Goal: Use online tool/utility: Utilize a website feature to perform a specific function

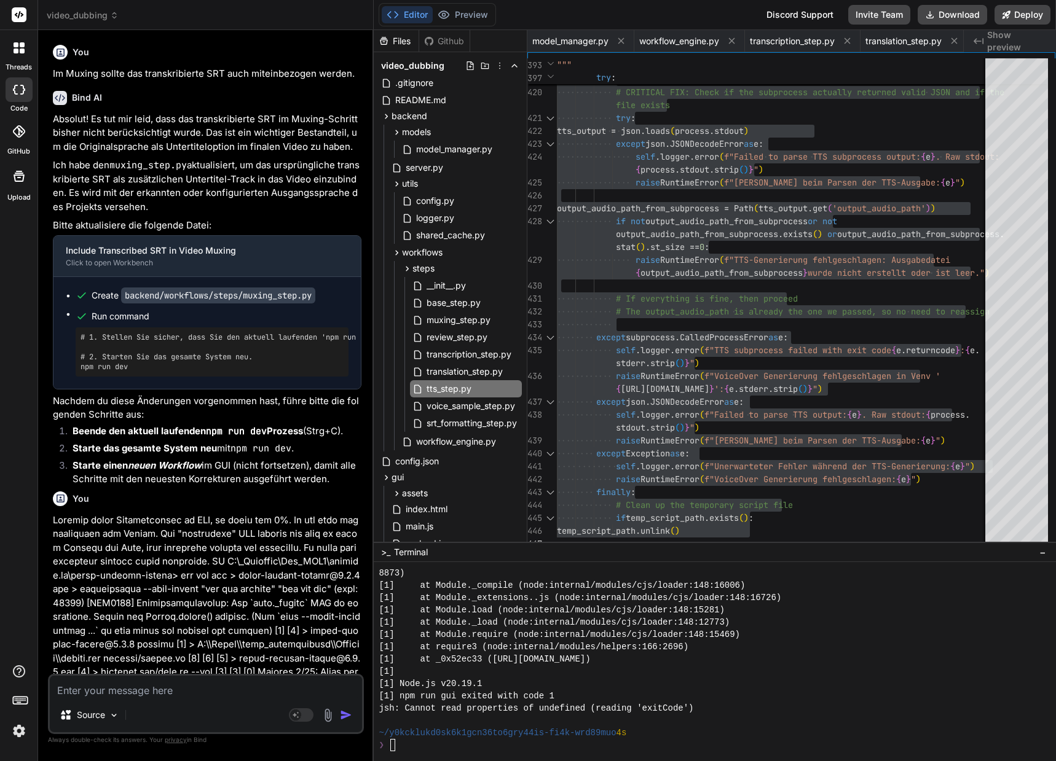
scroll to position [3675, 0]
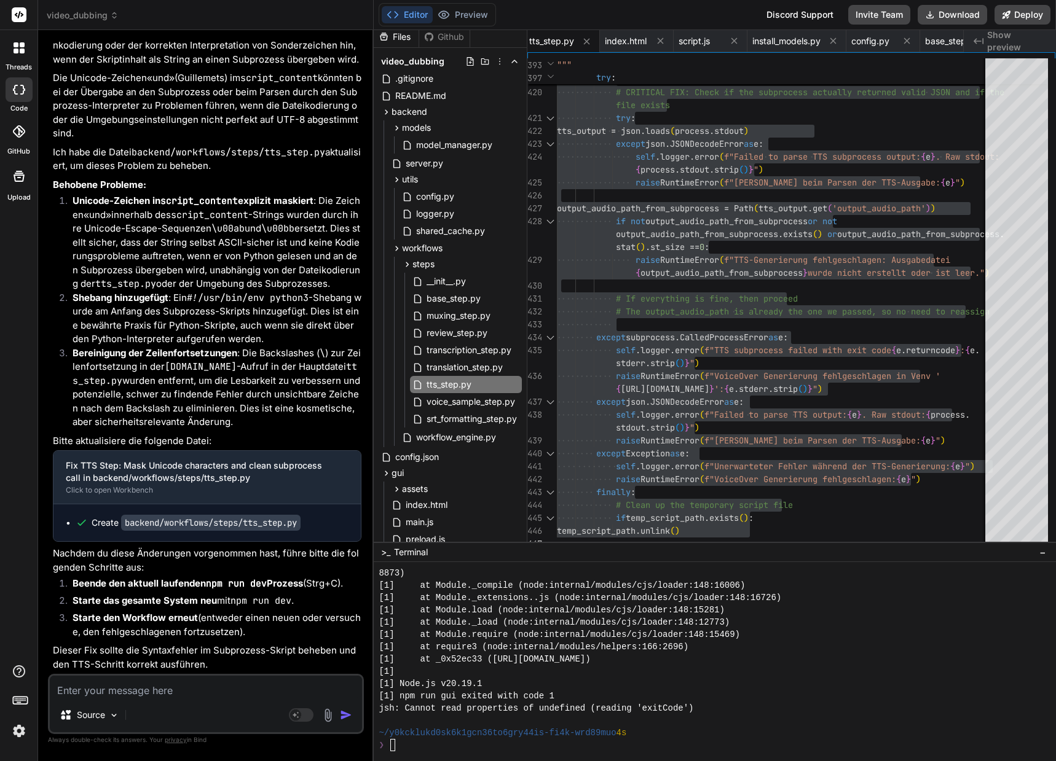
click at [131, 693] on textarea at bounding box center [206, 687] width 312 height 22
type textarea "I"
type textarea "x"
type textarea "Im"
type textarea "x"
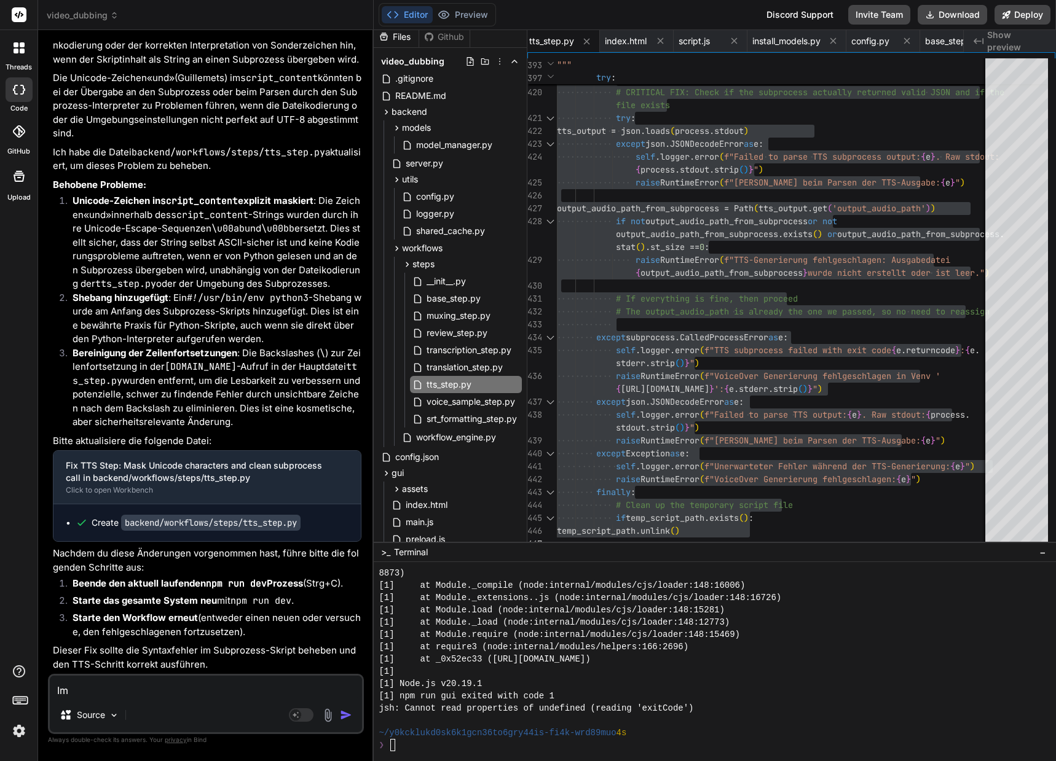
type textarea "Im"
type textarea "x"
type textarea "Im T"
type textarea "x"
type textarea "Im TT"
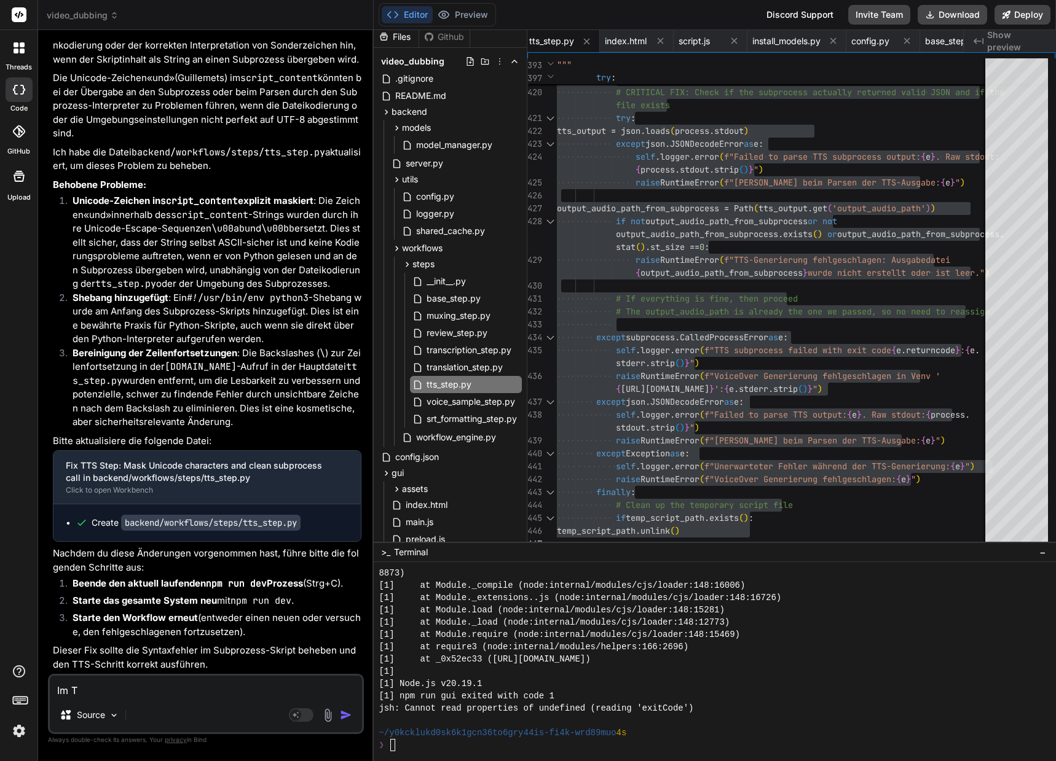
type textarea "x"
type textarea "Im TTS"
type textarea "x"
type textarea "Im TTS"
type textarea "x"
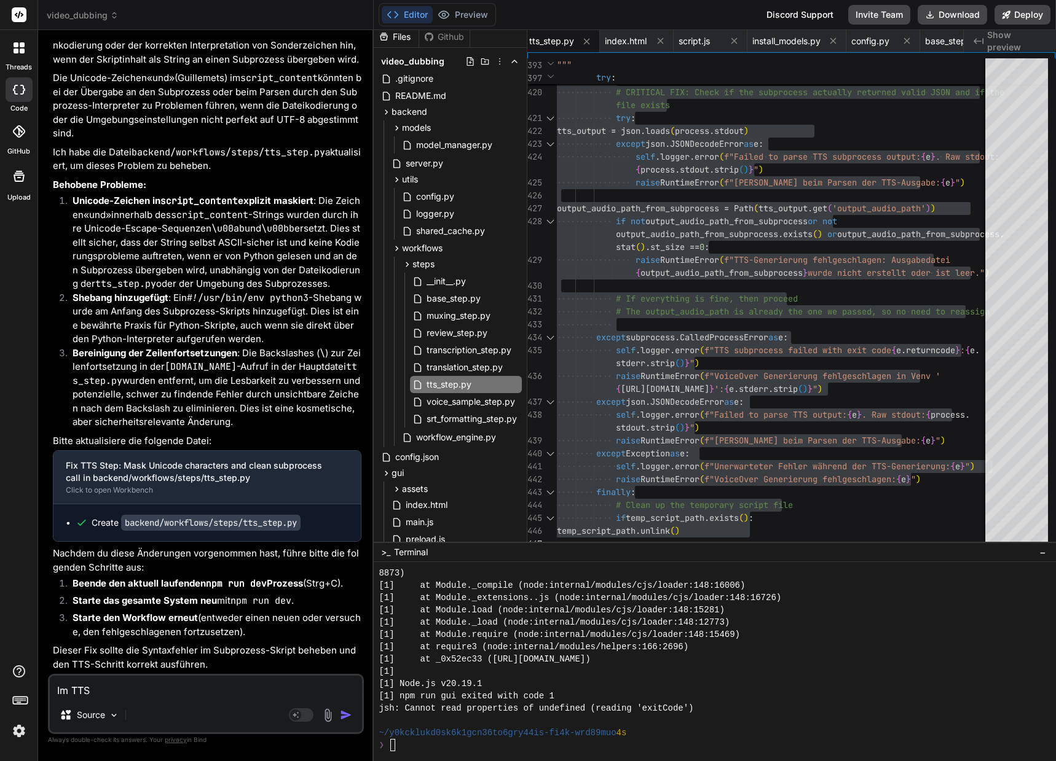
type textarea "Im TTS S"
type textarea "x"
type textarea "Im TTS St"
type textarea "x"
type textarea "Im TTS Ste"
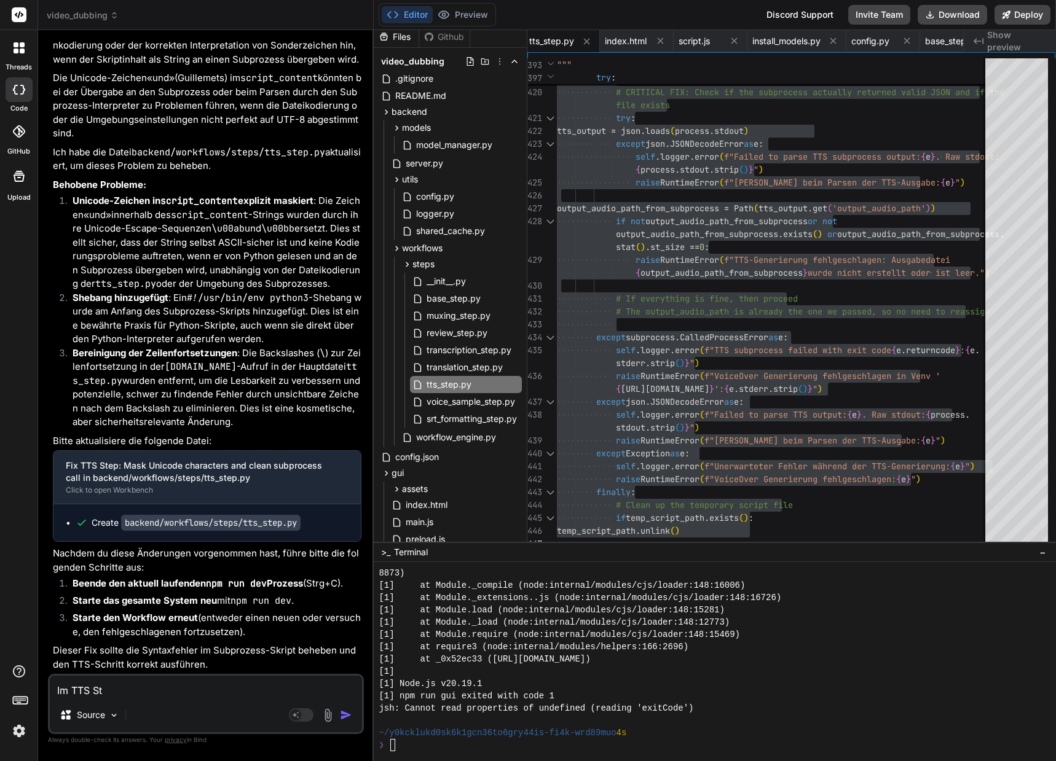
type textarea "x"
type textarea "Im TTS Step"
type textarea "x"
type textarea "Im TTS Step"
type textarea "x"
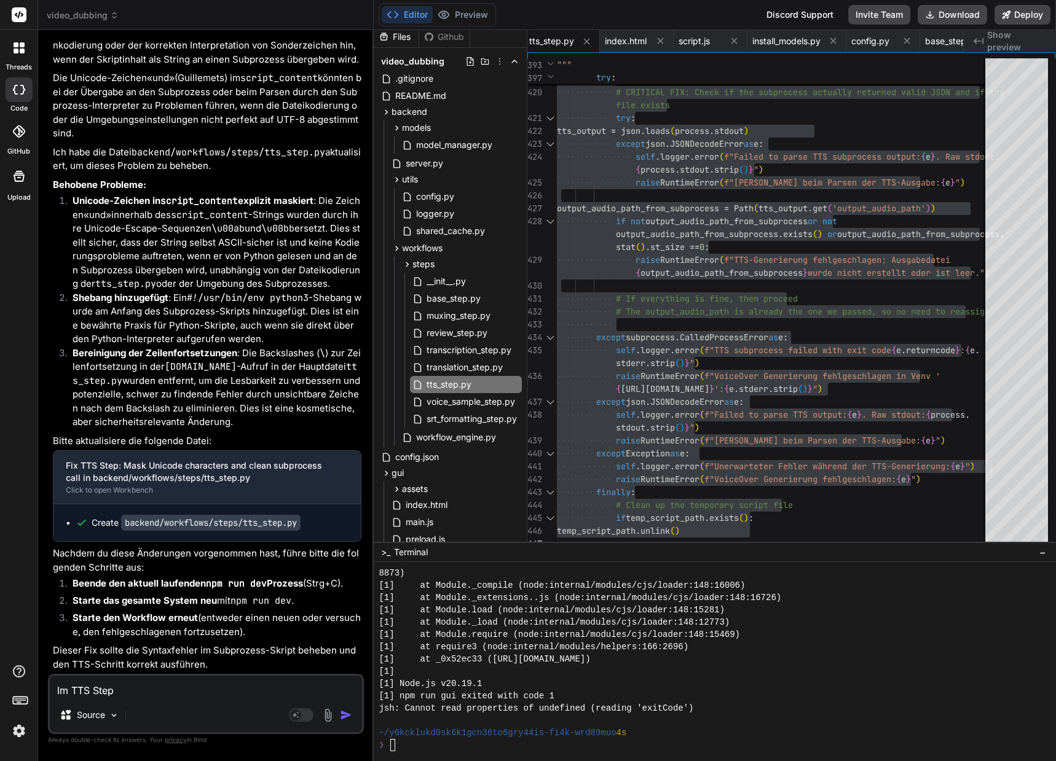
type textarea "Im TTS Step w"
type textarea "x"
type textarea "Im TTS Step wu"
type textarea "x"
type textarea "Im TTS Step wur"
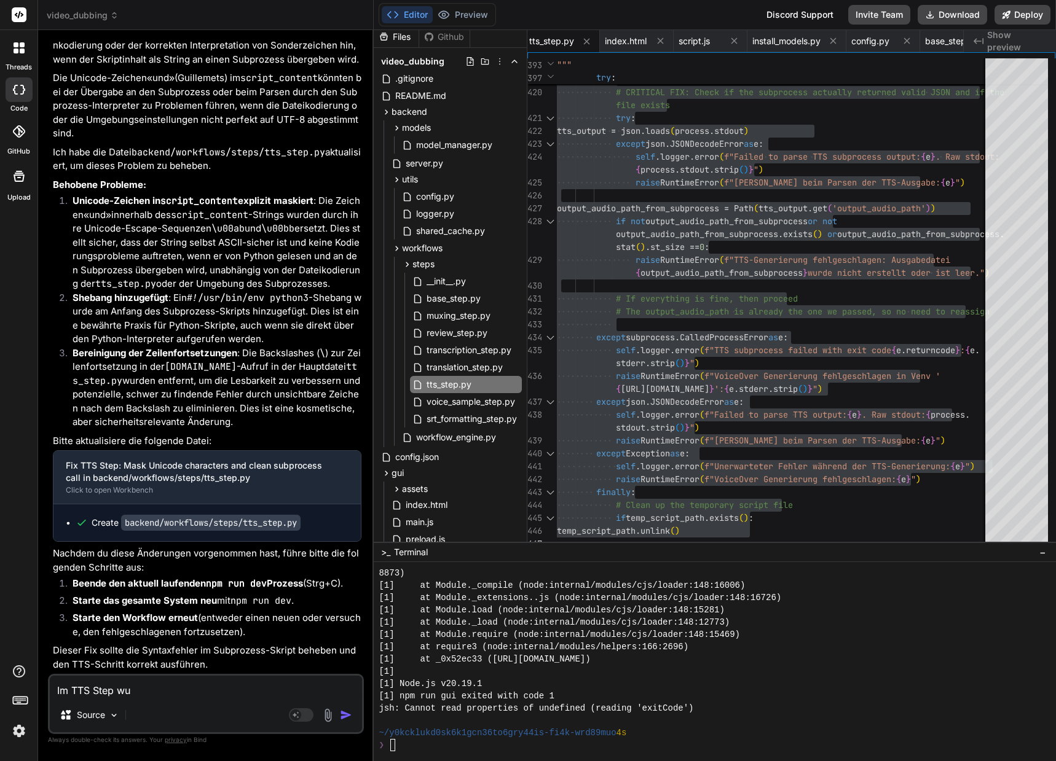
type textarea "x"
type textarea "Im TTS Step wurd"
type textarea "x"
type textarea "Im TTS Step wurde"
type textarea "x"
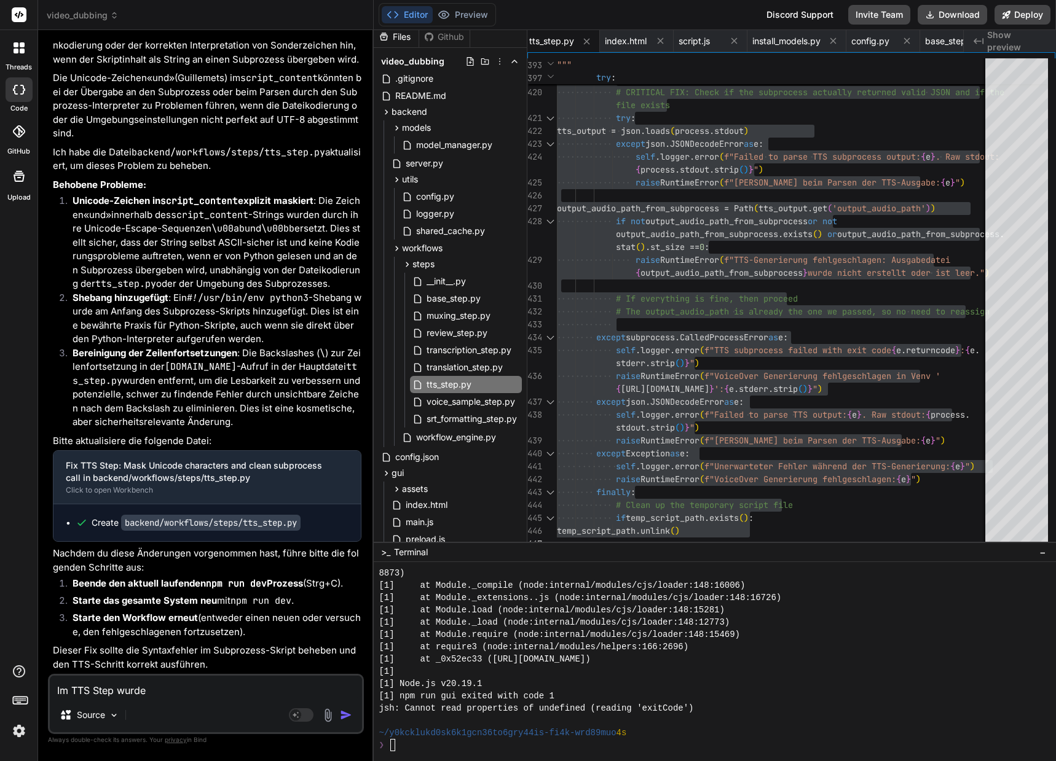
type textarea "Im TTS Step wurden"
type textarea "x"
type textarea "Im TTS Step wurden"
type textarea "x"
type textarea "Im TTS Step wurden d"
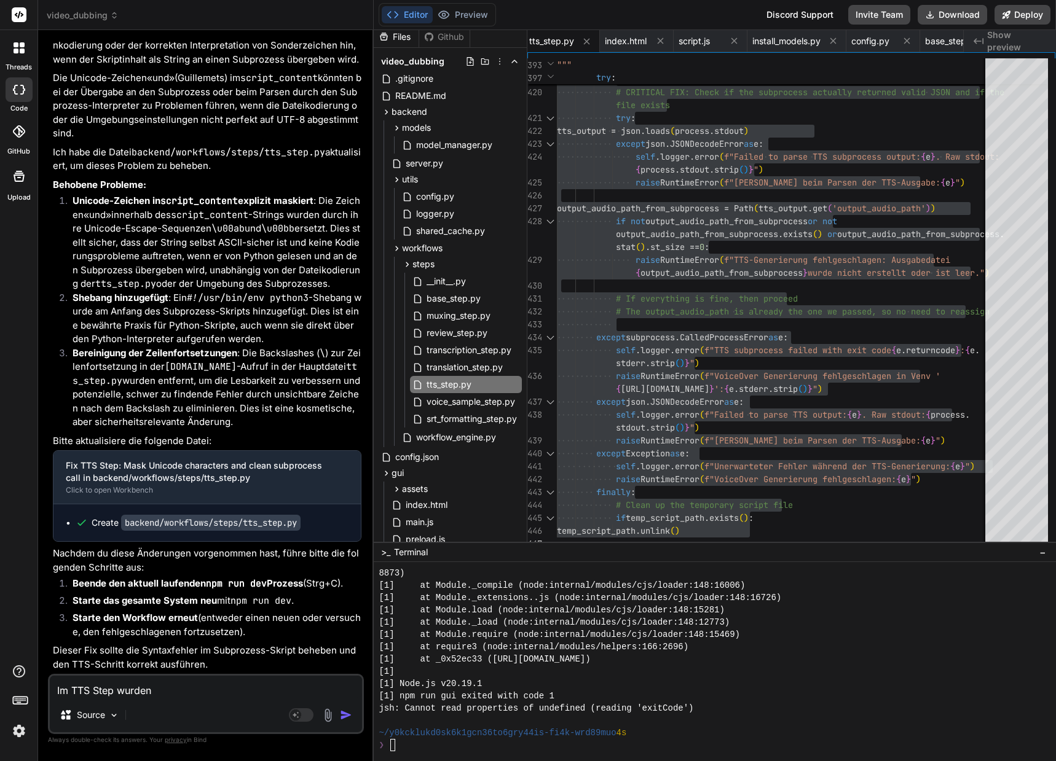
type textarea "x"
type textarea "Im TTS Step wurden di"
type textarea "x"
type textarea "Im TTS Step wurden die"
type textarea "x"
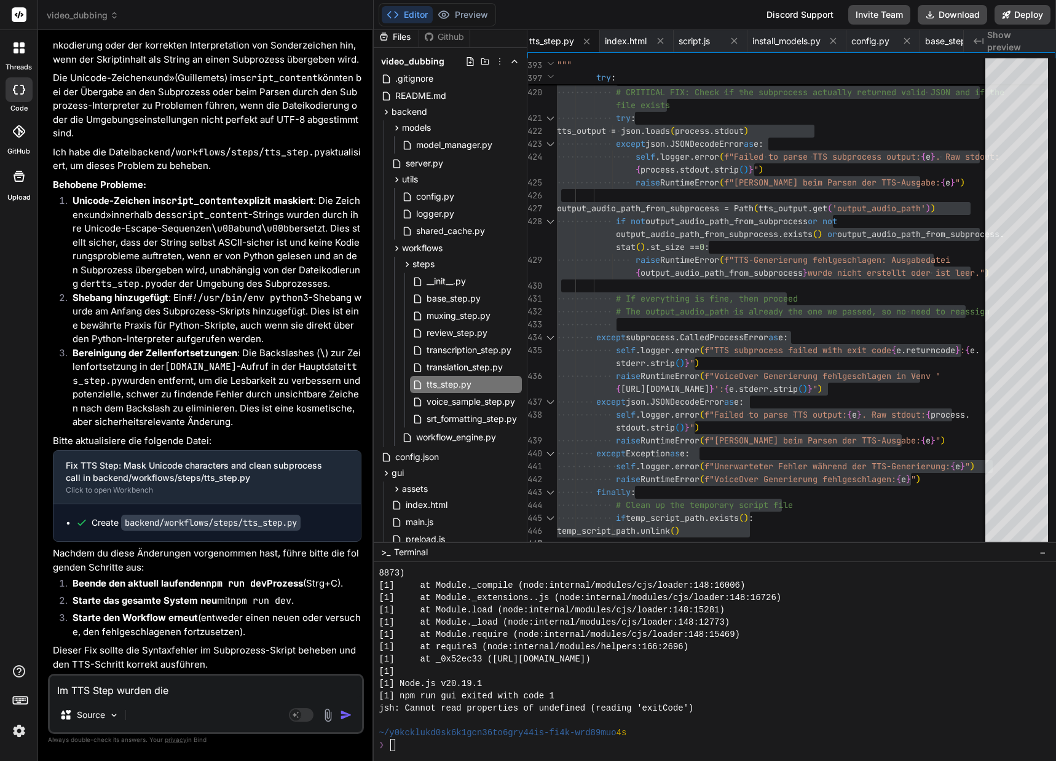
type textarea "Im TTS Step wurden die"
type textarea "x"
type textarea "Im TTS Step wurden die S"
type textarea "x"
type textarea "Im TTS Step wurden die Sp"
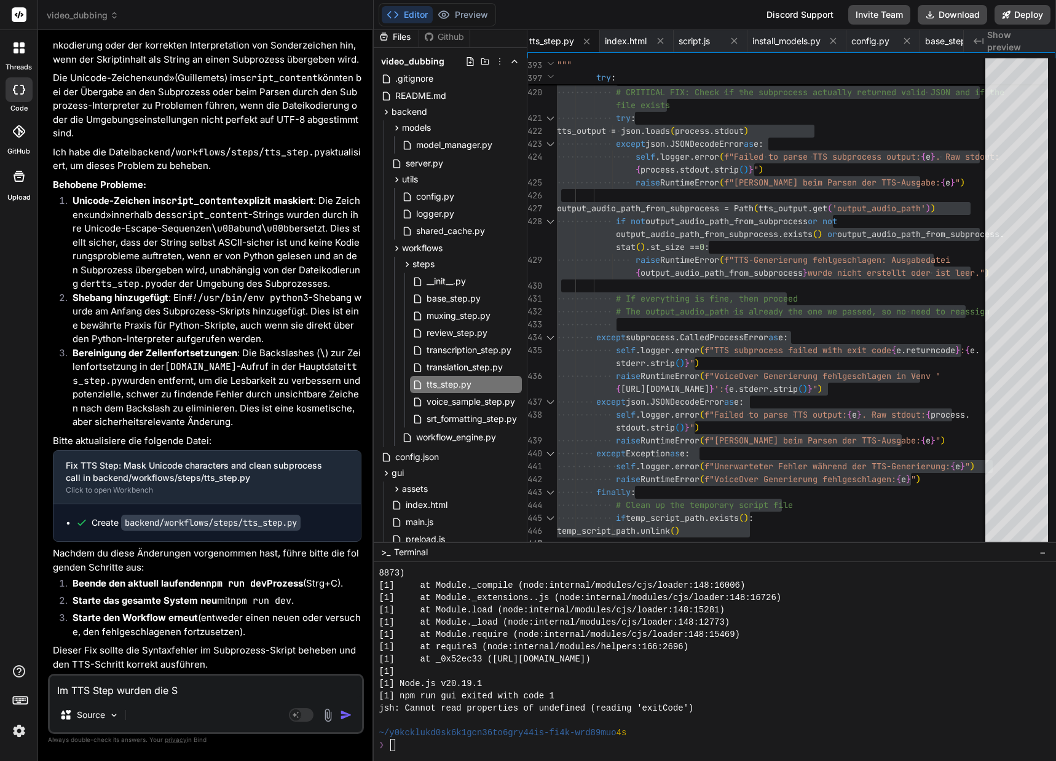
type textarea "x"
type textarea "Im TTS Step wurden die Spr"
type textarea "x"
type textarea "Im TTS Step wurden die Spra"
type textarea "x"
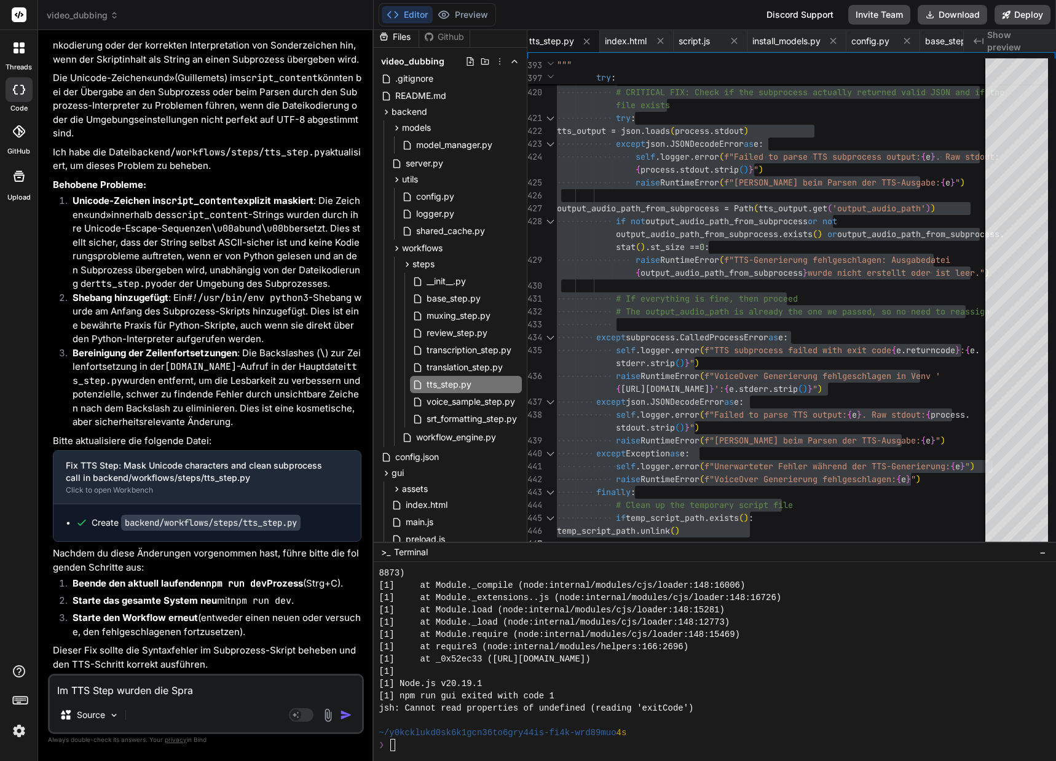
type textarea "Im TTS Step wurden die Sprac"
type textarea "x"
type textarea "Im TTS Step wurden die Sprach"
type textarea "x"
type textarea "Im TTS Step wurden die Sprache"
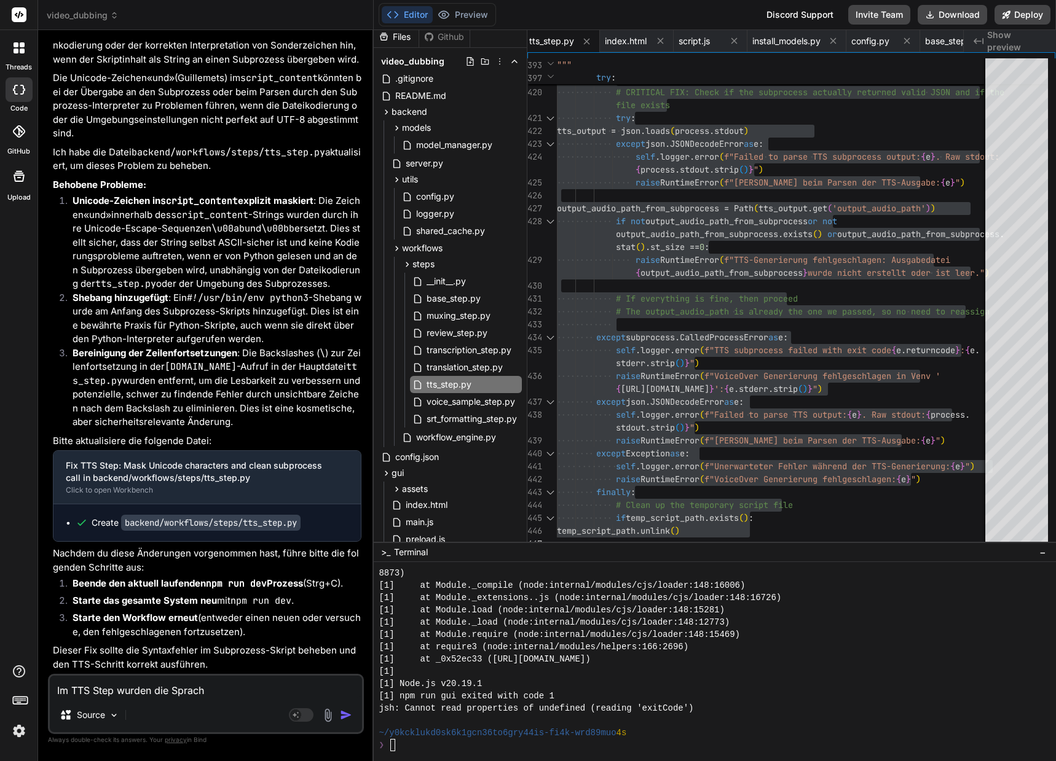
type textarea "x"
type textarea "Im TTS Step wurden die Sprachen"
type textarea "x"
type textarea "Im TTS Step wurden die Sprachen"
type textarea "x"
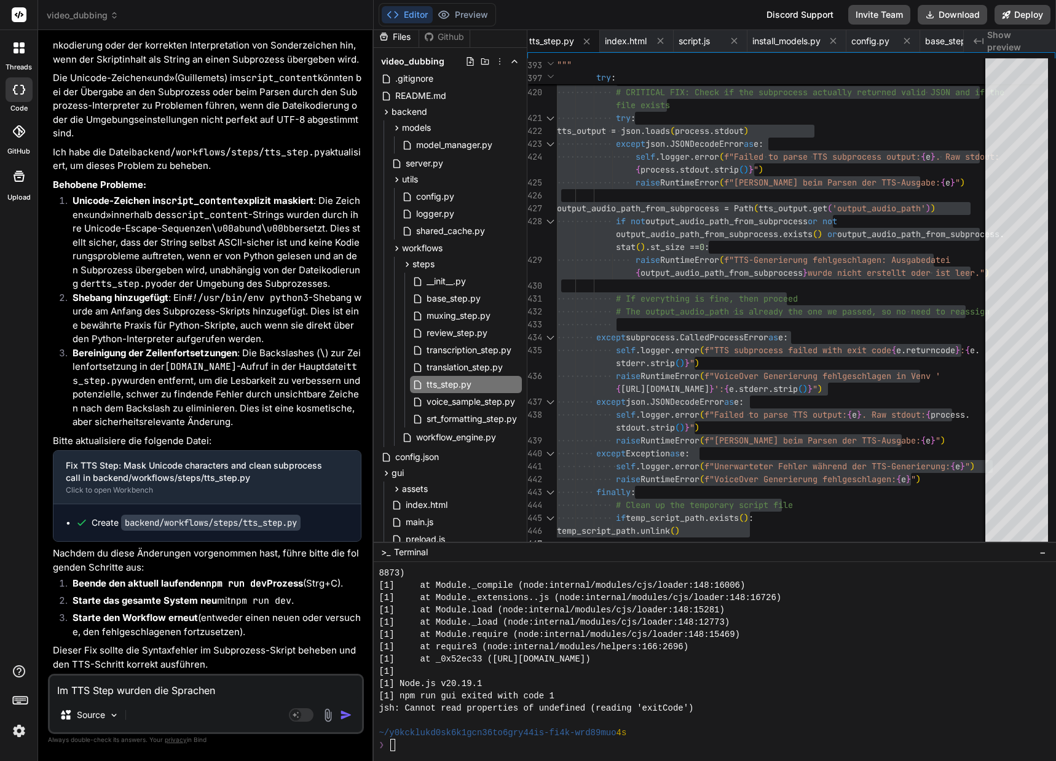
type textarea "Im TTS Step wurden die Sprachen e"
type textarea "x"
type textarea "Im TTS Step wurden die Sprachen en"
type textarea "x"
click at [226, 693] on textarea "Im TTS Step wurden die Sprachen en" at bounding box center [206, 687] width 312 height 22
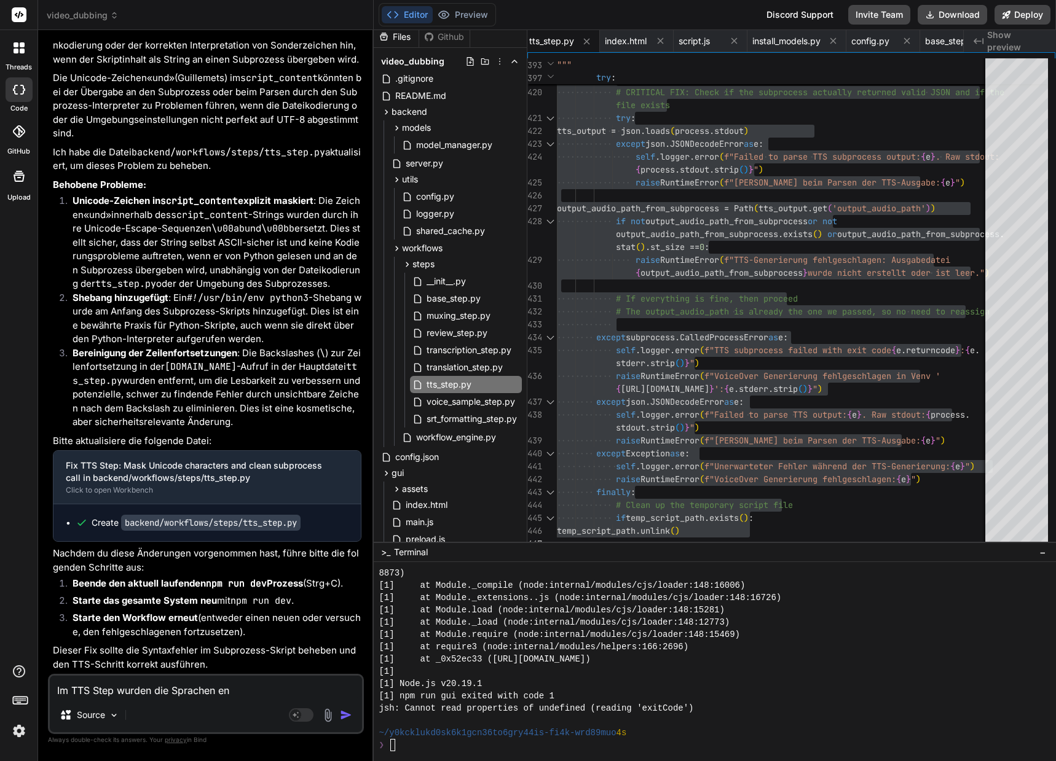
click at [226, 693] on textarea "Im TTS Step wurden die Sprachen en" at bounding box center [206, 687] width 312 height 22
type textarea "Im TTS Step wurden die Sprachen d"
type textarea "x"
type textarea "Im TTS Step wurden die Sprachen de"
type textarea "x"
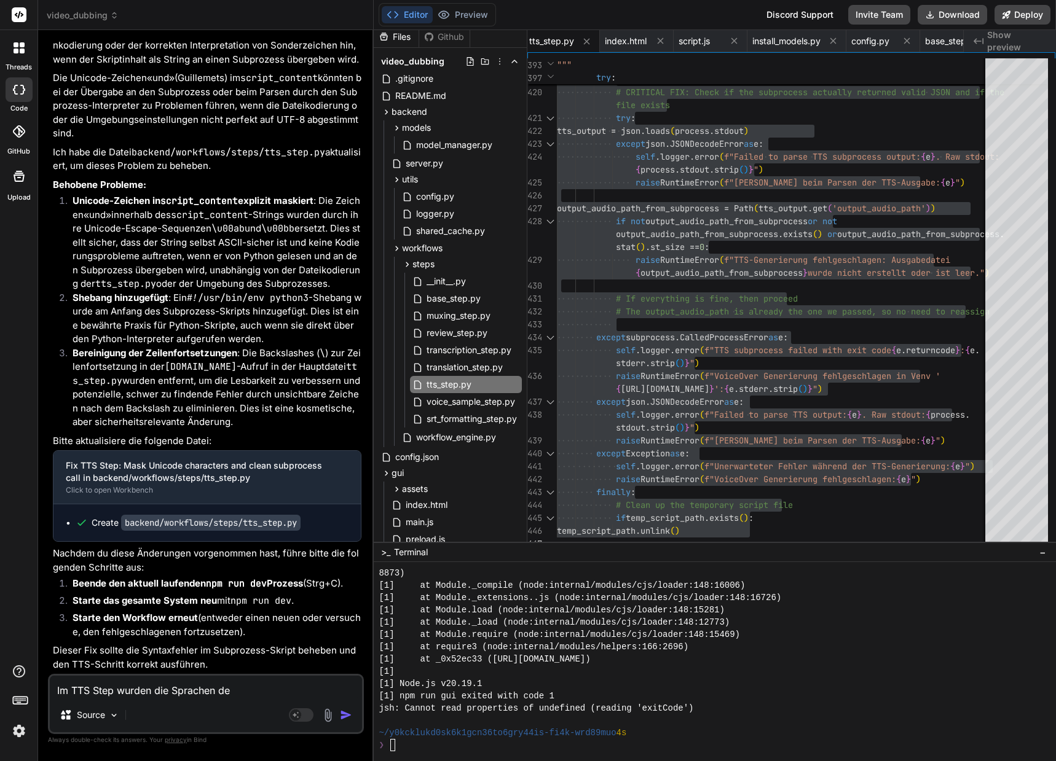
type textarea "Im TTS Step wurden die Sprachen de,"
type textarea "x"
type textarea "Im TTS Step wurden die Sprachen de,"
type textarea "x"
type textarea "Im TTS Step wurden die Sprachen de, e"
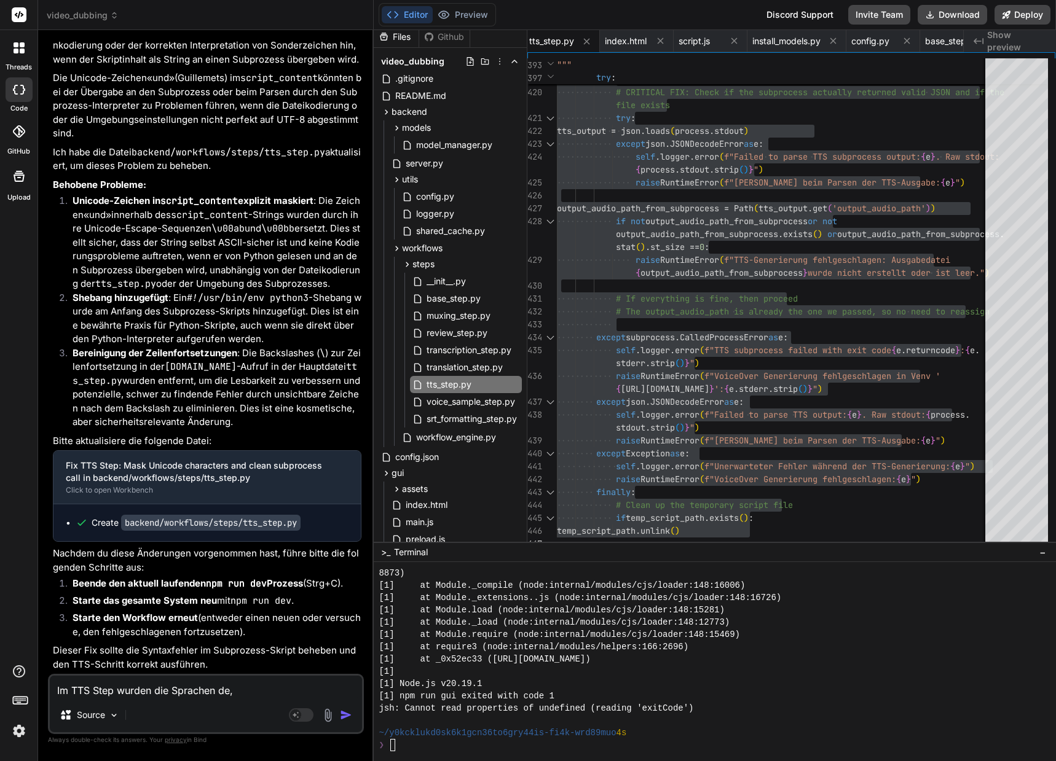
type textarea "x"
type textarea "Im TTS Step wurden die Sprachen de, en"
type textarea "x"
type textarea "Im TTS Step wurden die Sprachen de, en,"
type textarea "x"
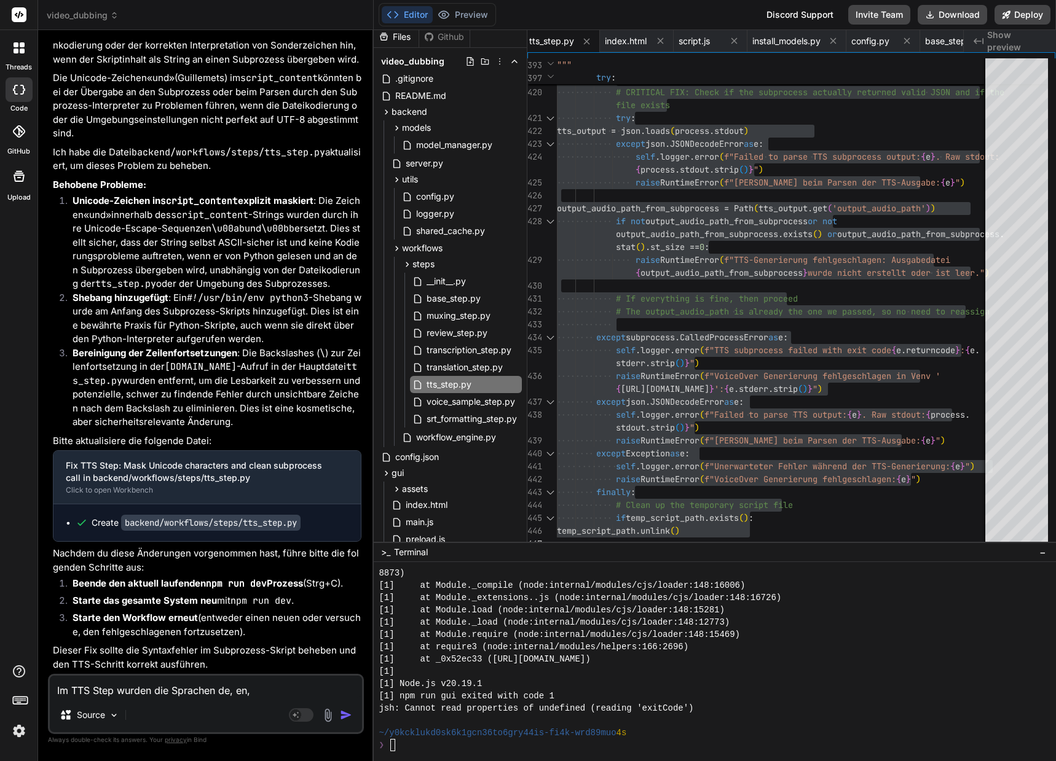
type textarea "Im TTS Step wurden die Sprachen de, en,"
type textarea "x"
type textarea "Im TTS Step wurden die Sprachen de, en, e"
type textarea "x"
type textarea "Im TTS Step wurden die Sprachen de, en, es"
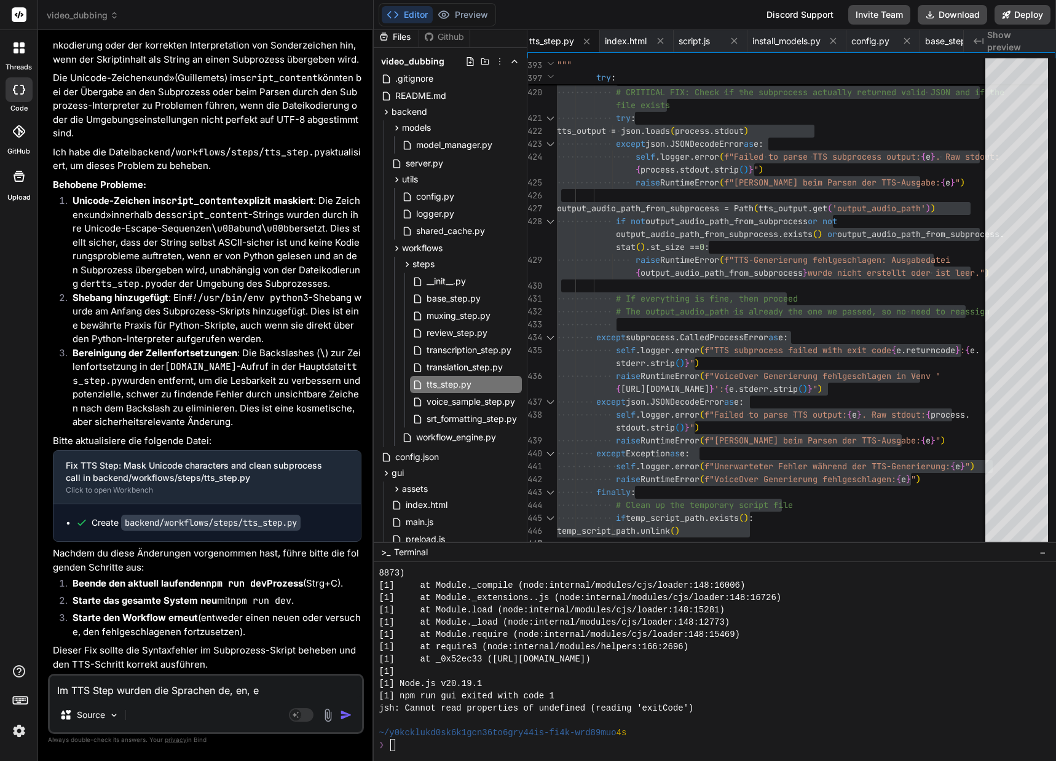
type textarea "x"
type textarea "Im TTS Step wurden die Sprachen de, en, es,"
type textarea "x"
type textarea "Im TTS Step wurden die Sprachen de, en, es,"
type textarea "x"
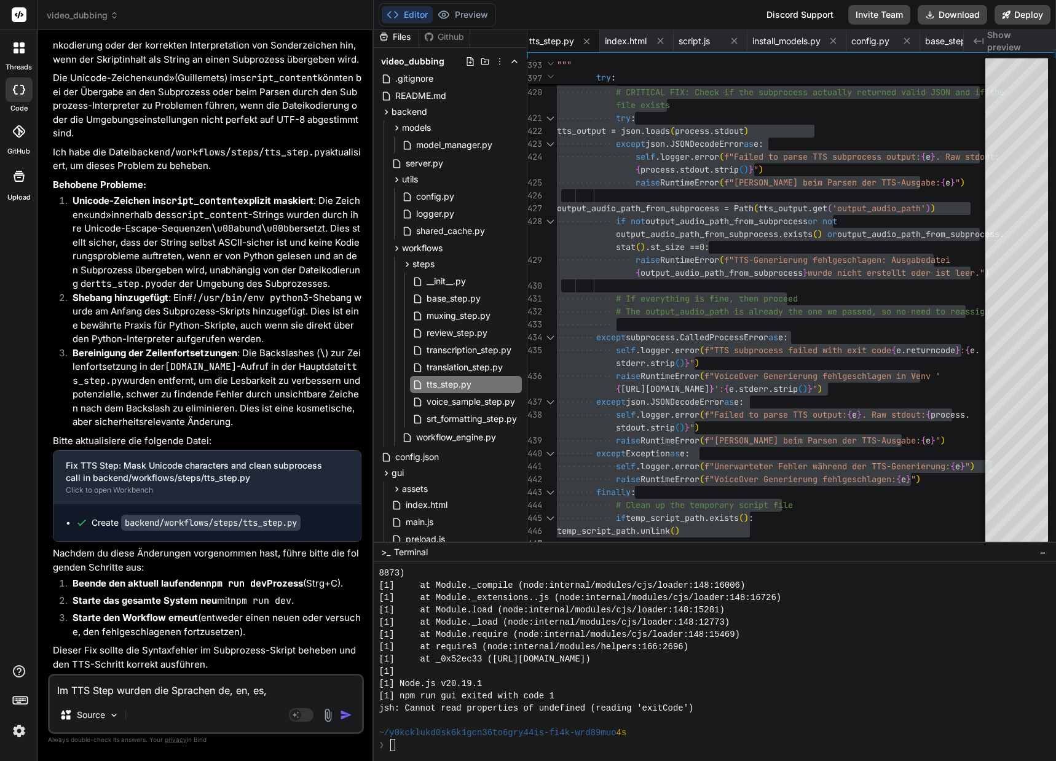
type textarea "Im TTS Step wurden die Sprachen de, en, es, r"
type textarea "x"
type textarea "Im TTS Step wurden die Sprachen de, en, es, r,"
type textarea "x"
type textarea "Im TTS Step wurden die Sprachen de, en, es, r,"
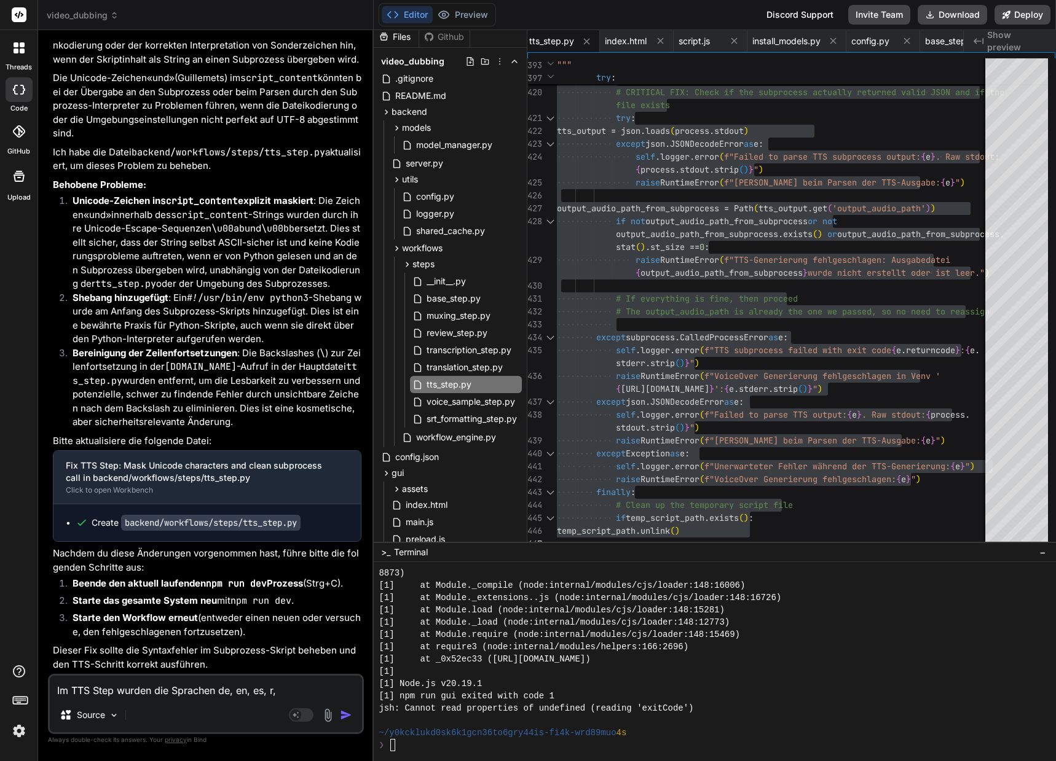
type textarea "x"
type textarea "Im TTS Step wurden die Sprachen de, en, es, r, i"
type textarea "x"
type textarea "Im TTS Step wurden die Sprachen de, en, es, r, it"
type textarea "x"
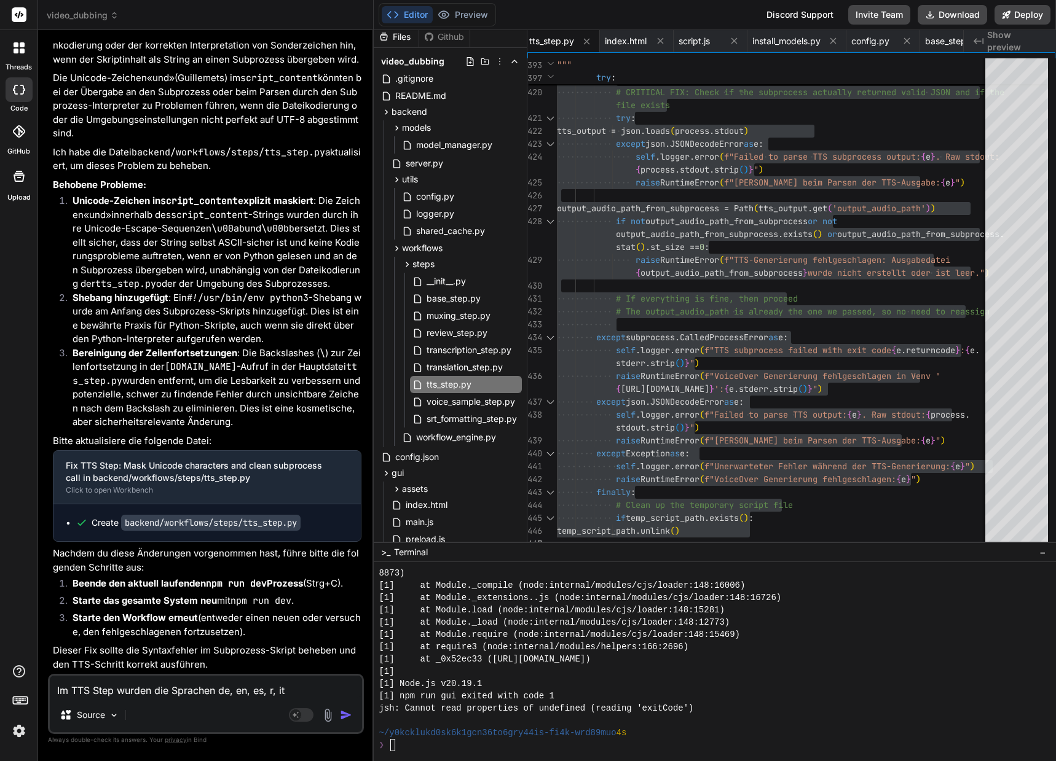
type textarea "Im TTS Step wurden die Sprachen de, en, es, r, i"
type textarea "x"
type textarea "Im TTS Step wurden die Sprachen de, en, es, r,"
type textarea "x"
type textarea "Im TTS Step wurden die Sprachen de, en, es, r,"
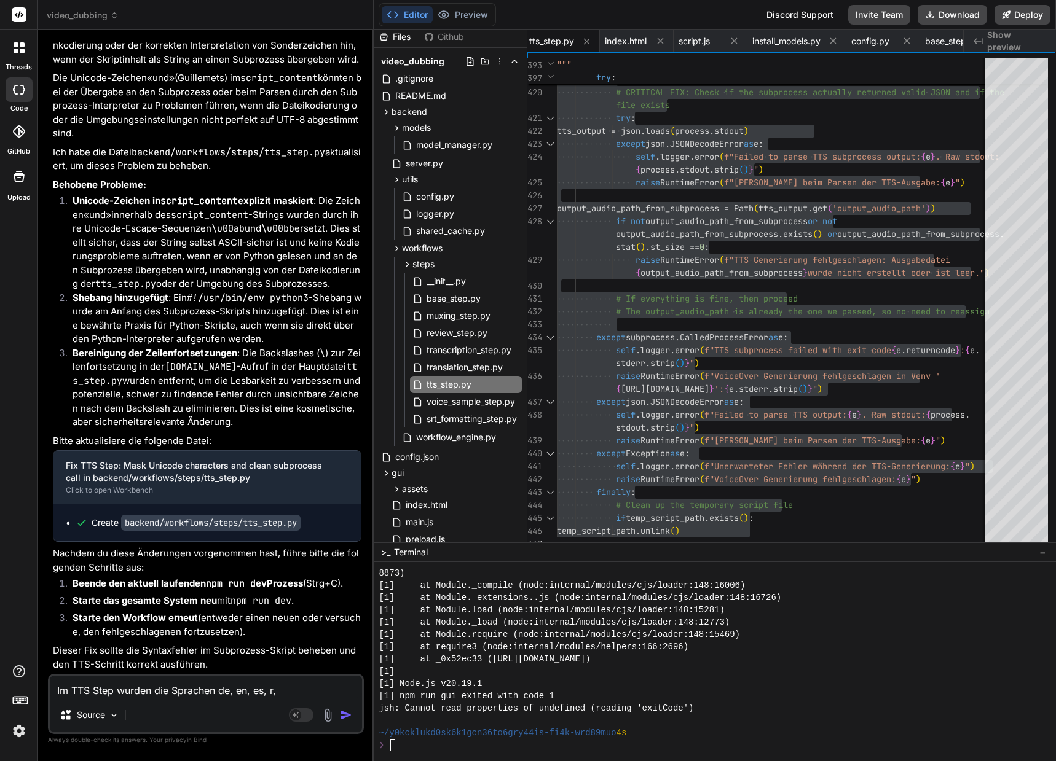
type textarea "x"
type textarea "Im TTS Step wurden die Sprachen de, en, es, r"
type textarea "x"
type textarea "Im TTS Step wurden die Sprachen de, en, es,"
type textarea "x"
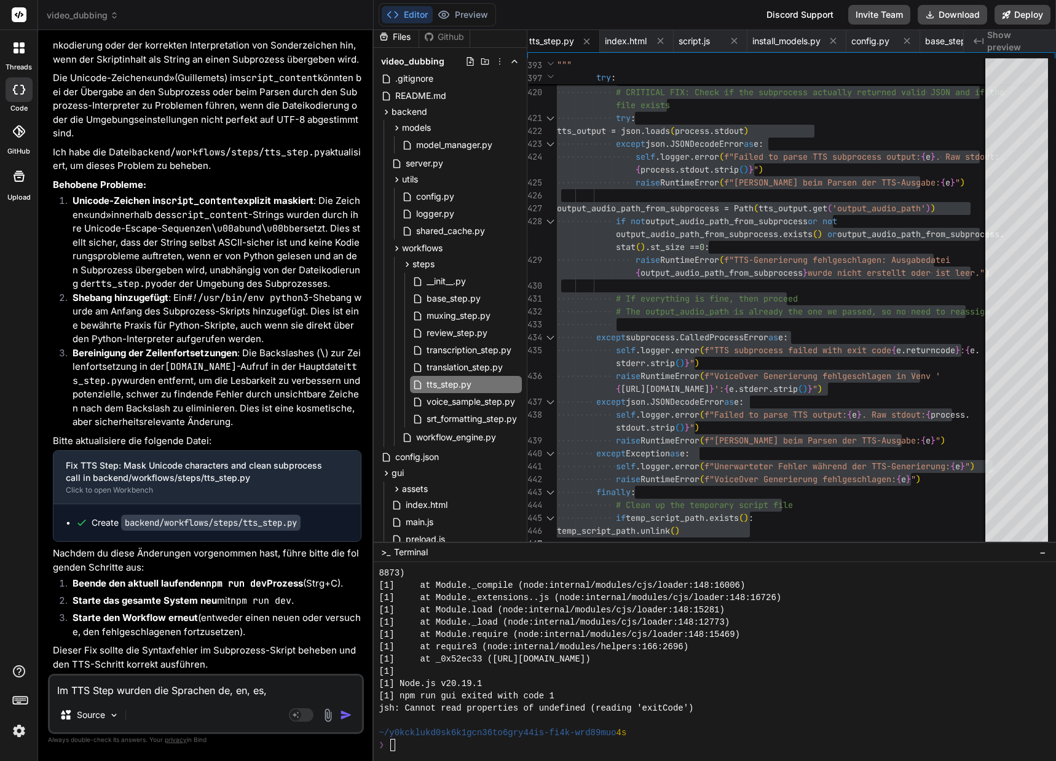
type textarea "Im TTS Step wurden die Sprachen de, en, es, f"
type textarea "x"
type textarea "Im TTS Step wurden die Sprachen de, en, es, fr"
type textarea "x"
type textarea "Im TTS Step wurden die Sprachen de, en, es, fr,"
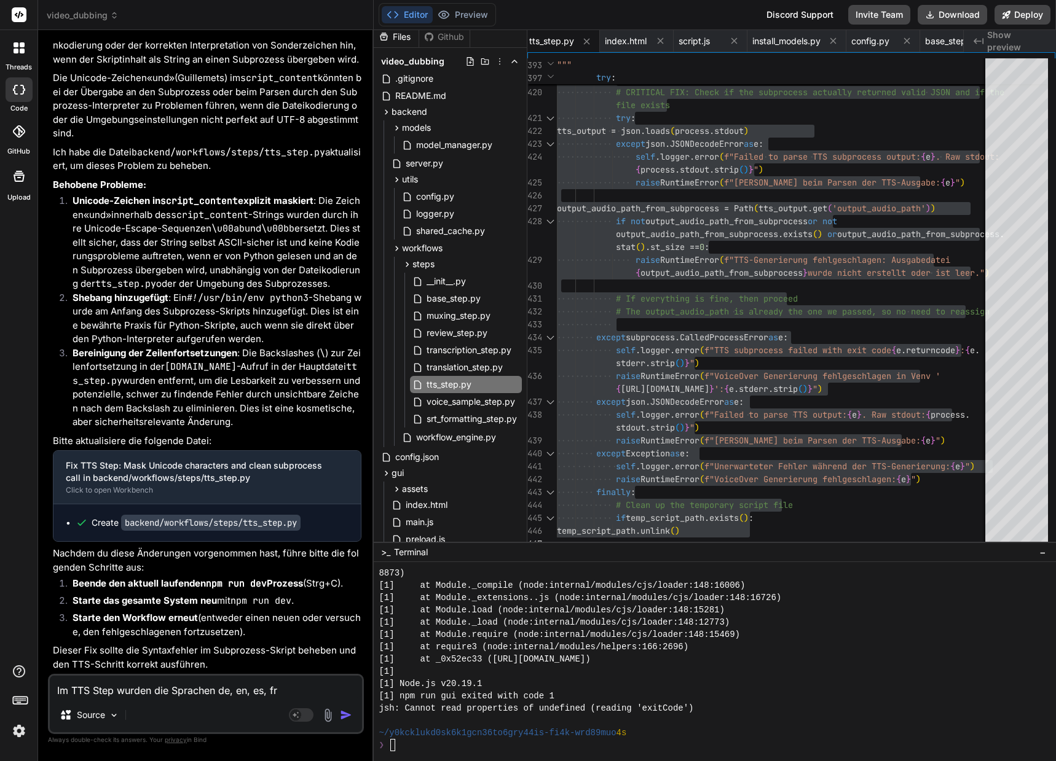
type textarea "x"
type textarea "Im TTS Step wurden die Sprachen de, en, es, fr,"
type textarea "x"
type textarea "Im TTS Step wurden die Sprachen de, en, es, fr, i"
type textarea "x"
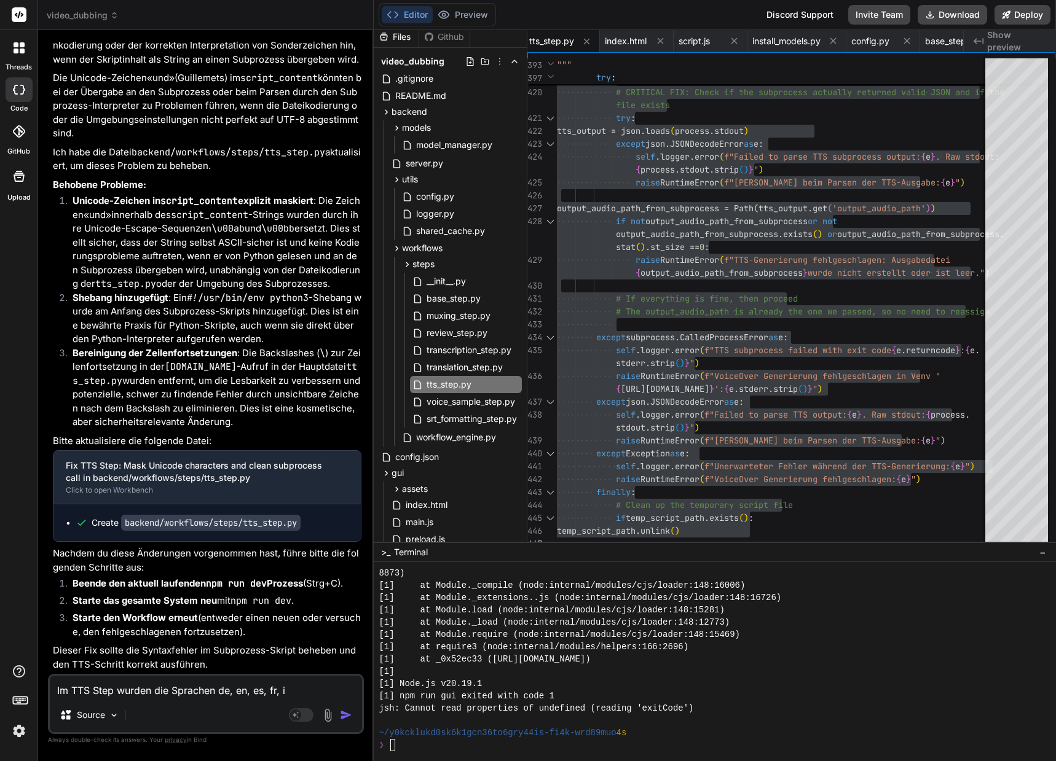
type textarea "Im TTS Step wurden die Sprachen de, en, es, fr, it"
type textarea "x"
type textarea "Im TTS Step wurden die Sprachen de, en, es, fr, it"
type textarea "x"
type textarea "Im TTS Step wurden die Sprachen de, en, es, fr, it u"
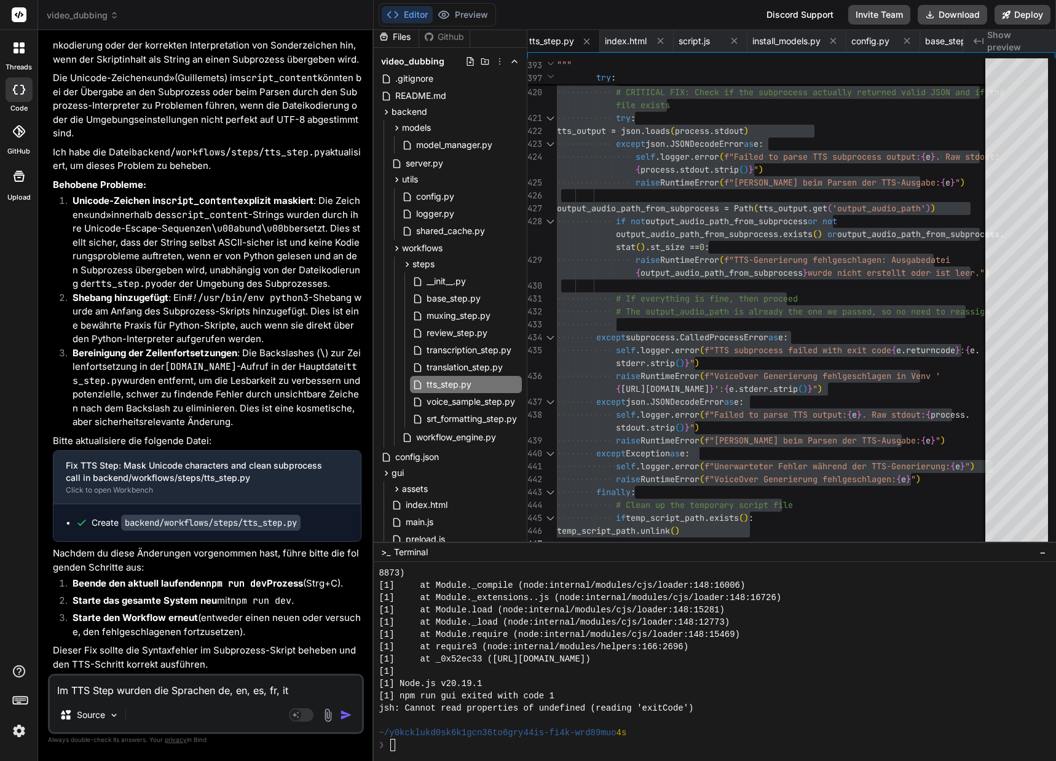
type textarea "x"
type textarea "Im TTS Step wurden die Sprachen de, en, es, fr, it un"
type textarea "x"
type textarea "Im TTS Step wurden die Sprachen de, en, es, fr, it und"
type textarea "x"
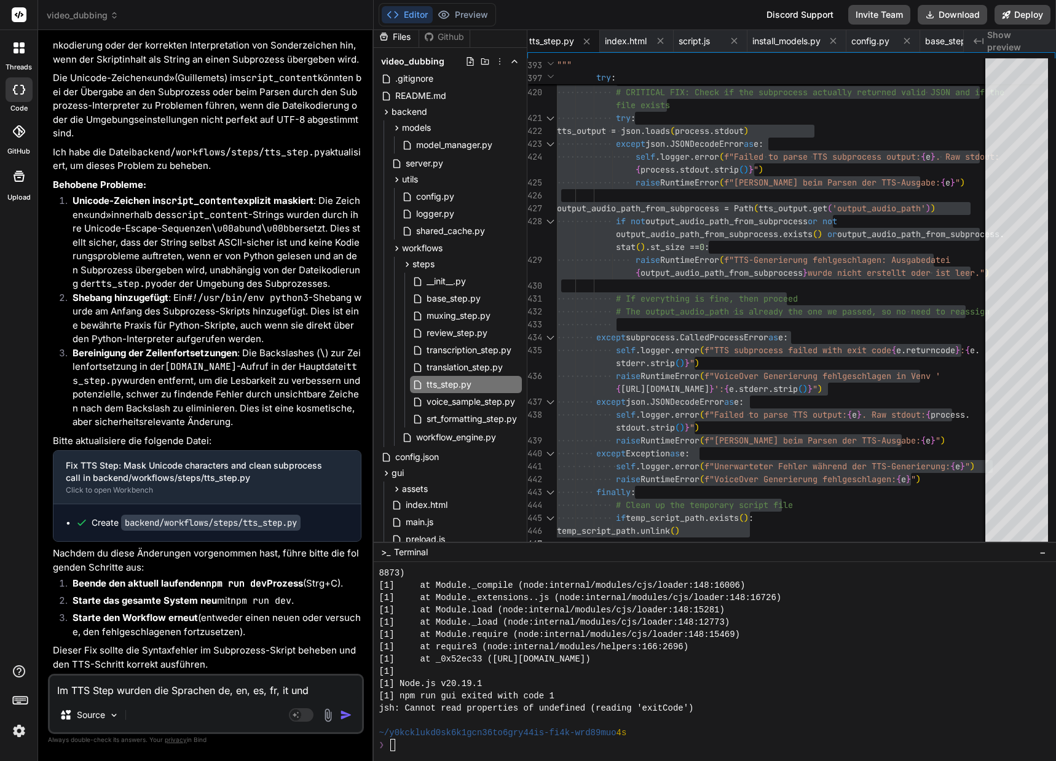
type textarea "Im TTS Step wurden die Sprachen de, en, es, fr, it und"
type textarea "x"
type textarea "Im TTS Step wurden die Sprachen de, en, es, fr, it und r"
type textarea "x"
type textarea "Im TTS Step wurden die Sprachen de, en, es, fr, it und ru"
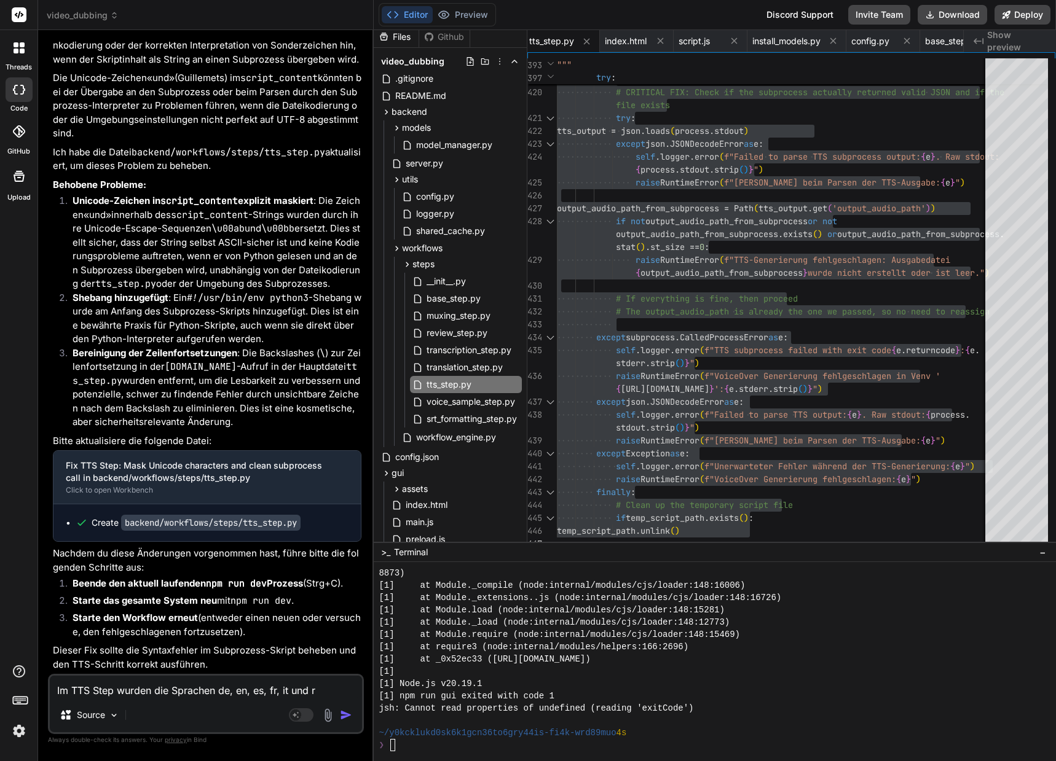
type textarea "x"
type textarea "Im TTS Step wurden die Sprachen de, en, es, fr, it und ru."
type textarea "x"
type textarea "Im TTS Step wurden die Sprachen de, en, es, fr, it und ru"
type textarea "x"
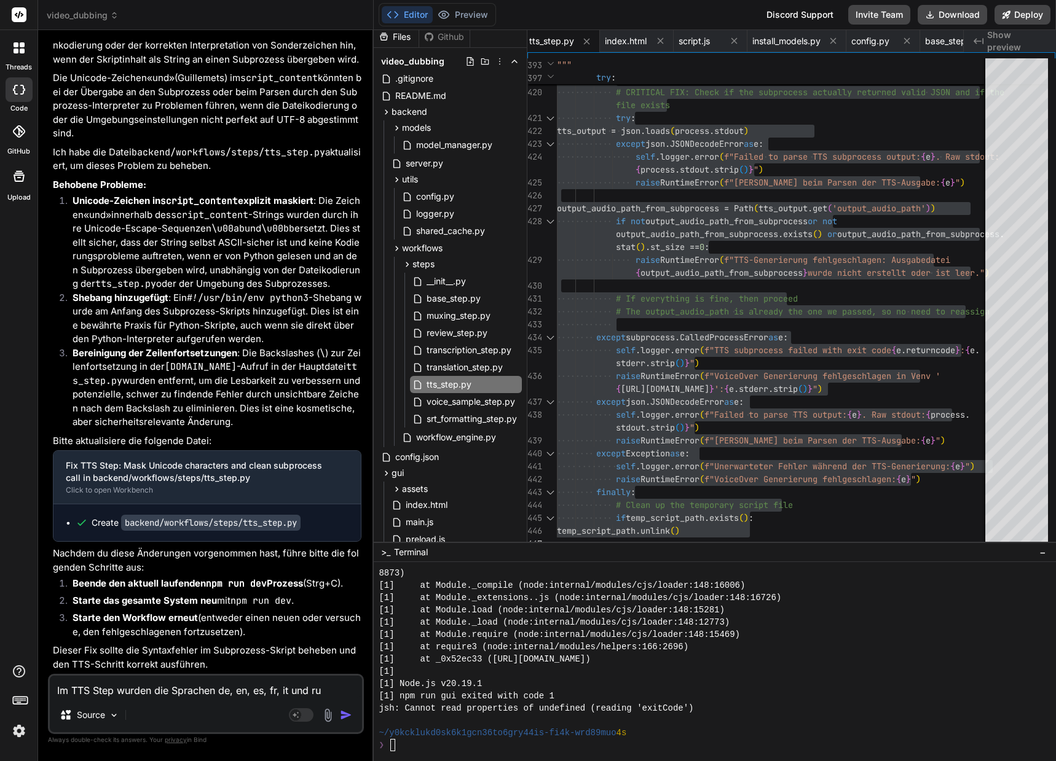
type textarea "Im TTS Step wurden die Sprachen de, en, es, fr, it und ru"
type textarea "x"
type textarea "Im TTS Step wurden die Sprachen de, en, es, fr, it und ru f"
type textarea "x"
type textarea "Im TTS Step wurden die Sprachen de, en, es, fr, it und ru fe"
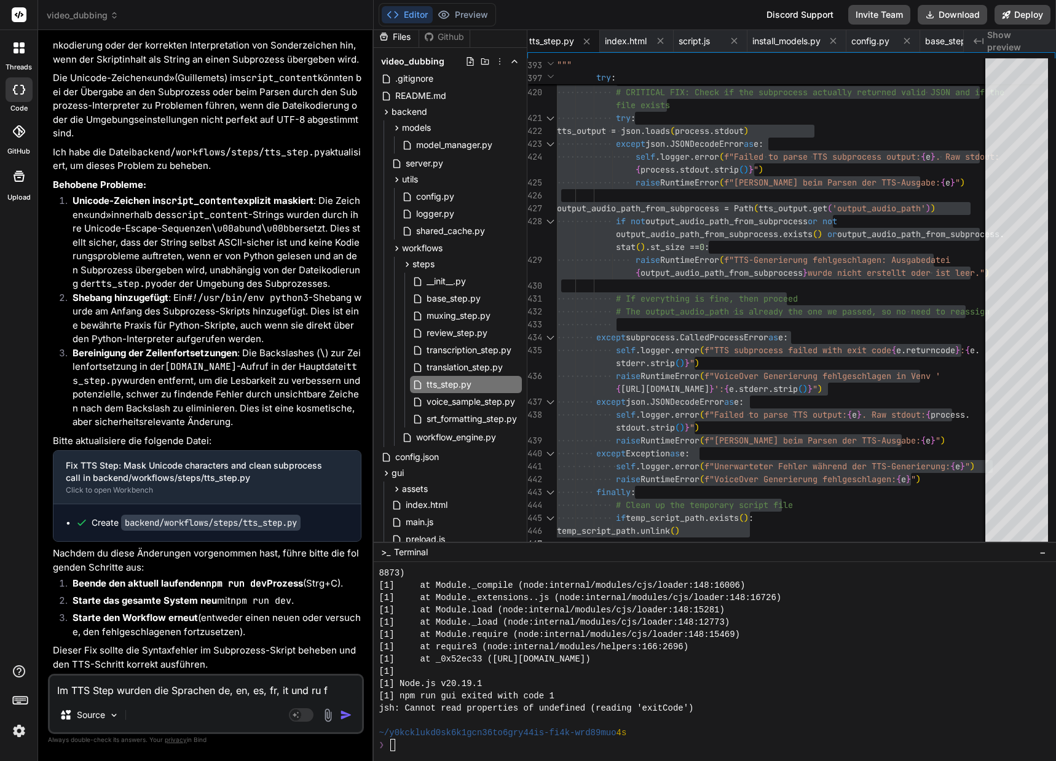
type textarea "x"
type textarea "Im TTS Step wurden die Sprachen de, en, es, fr, it und ru fer"
type textarea "x"
type textarea "Im TTS Step wurden die Sprachen de, en, es, fr, it und ru fert"
type textarea "x"
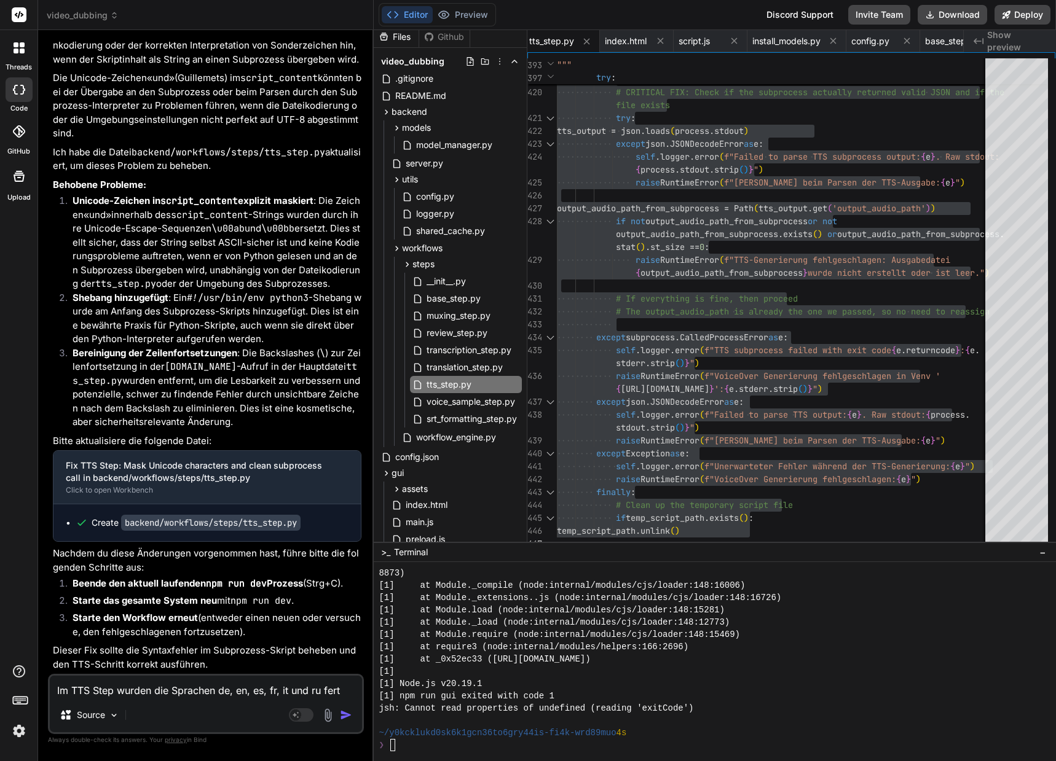
type textarea "Im TTS Step wurden die Sprachen de, en, es, fr, it und ru ferti"
type textarea "x"
type textarea "Im TTS Step wurden die Sprachen de, en, es, fr, it und ru fertig"
type textarea "x"
type textarea "Im TTS Step wurden die Sprachen de, en, es, fr, it und ru fertigg"
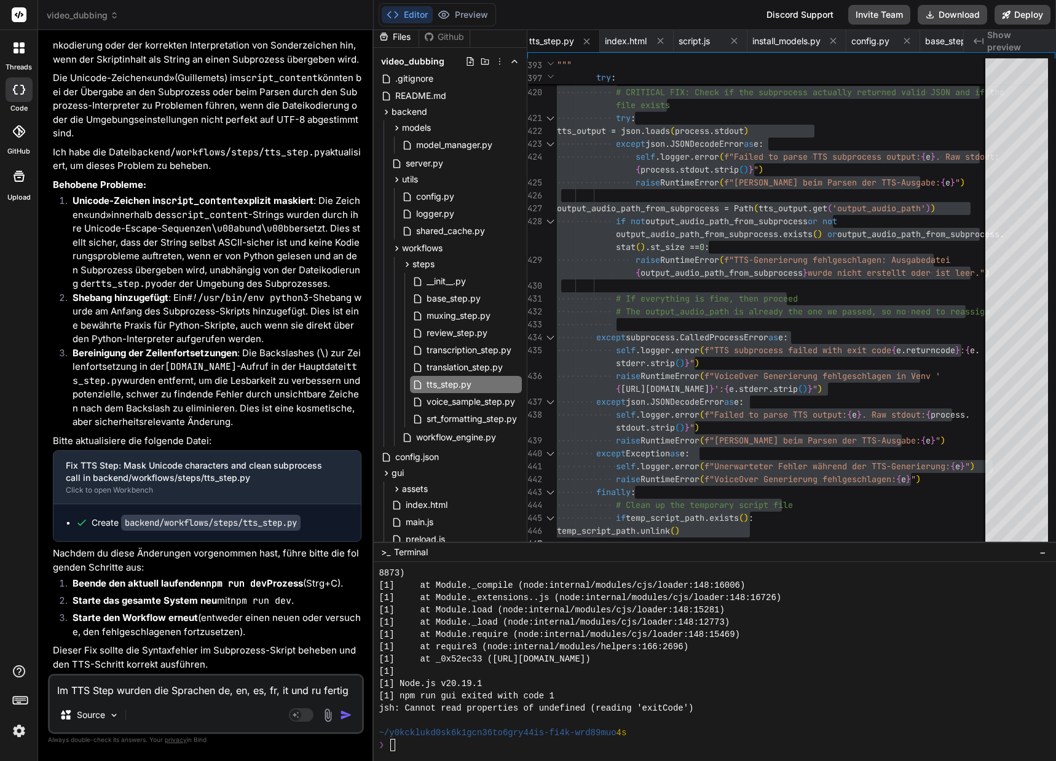
type textarea "x"
type textarea "Im TTS Step wurden die Sprachen de, en, es, fr, it und ru fertigge"
type textarea "x"
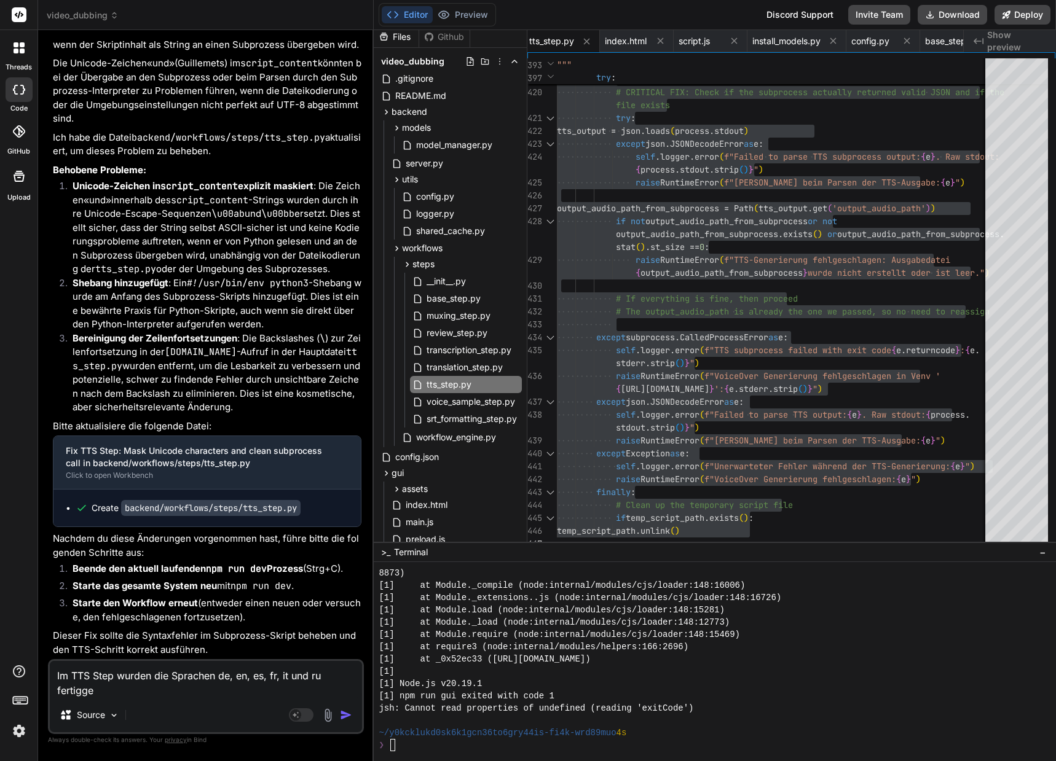
type textarea "Im TTS Step wurden die Sprachen de, en, es, fr, it und ru fertigges"
type textarea "x"
type textarea "Im TTS Step wurden die Sprachen de, en, es, fr, it und ru fertiggest"
type textarea "x"
type textarea "Im TTS Step wurden die Sprachen de, en, es, fr, it und ru fertiggeste"
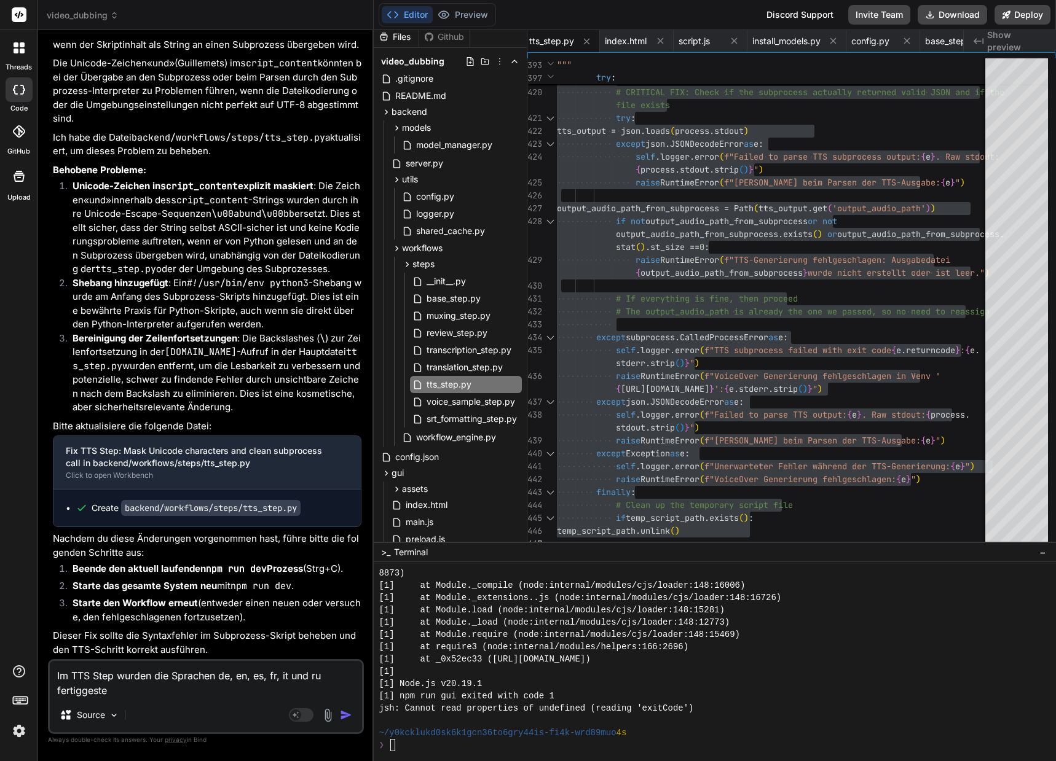
type textarea "x"
type textarea "Im TTS Step wurden die Sprachen de, en, es, fr, it und ru fertiggestel"
type textarea "x"
type textarea "Im TTS Step wurden die Sprachen de, en, es, fr, it und ru fertiggestell"
type textarea "x"
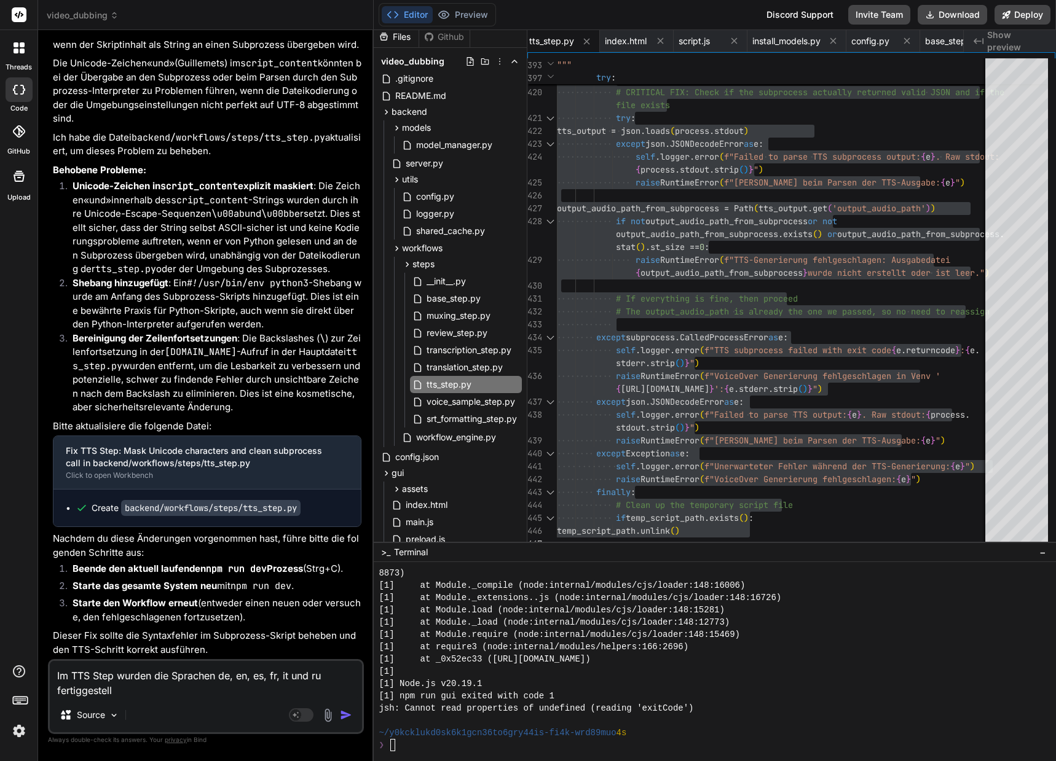
type textarea "Im TTS Step wurden die Sprachen de, en, es, fr, it und ru fertiggestellt"
type textarea "x"
type textarea "Im TTS Step wurden die Sprachen de, en, es, fr, it und ru fertiggestellt."
type textarea "x"
type textarea "Im TTS Step wurden die Sprachen de, en, es, fr, it und ru fertiggestellt."
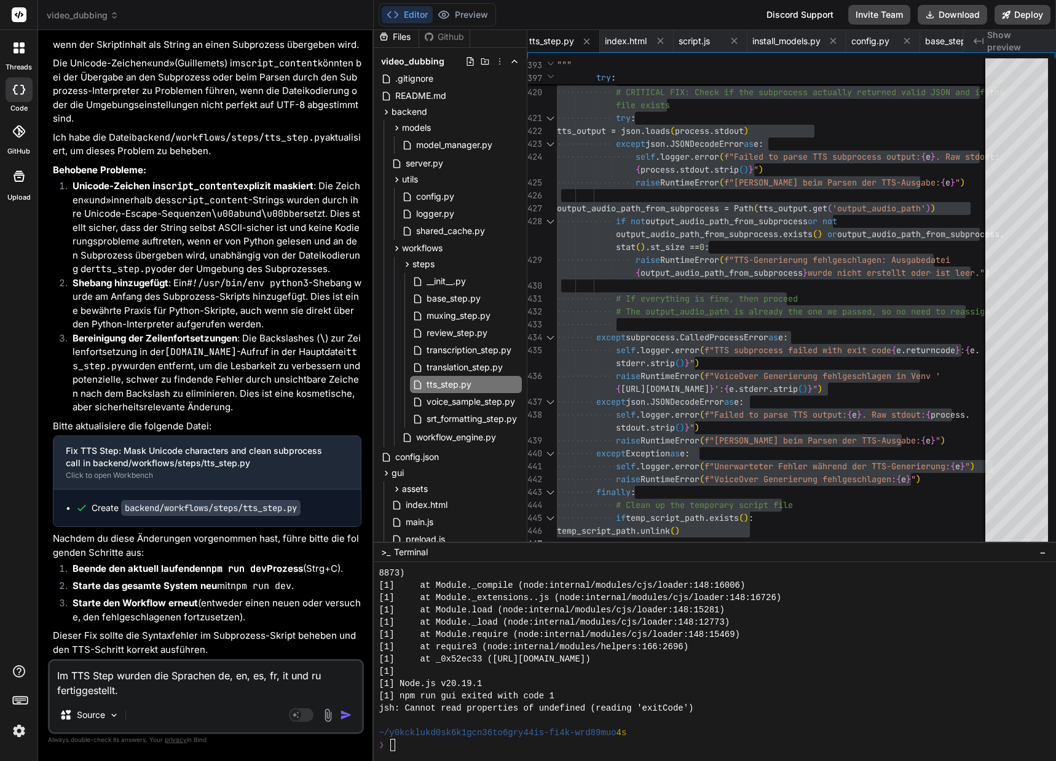
type textarea "x"
type textarea "Im TTS Step wurden die Sprachen de, en, es, fr, it und ru fertiggestellt. B"
type textarea "x"
type textarea "Im TTS Step wurden die Sprachen de, en, es, fr, it und ru fertiggestellt. Be"
type textarea "x"
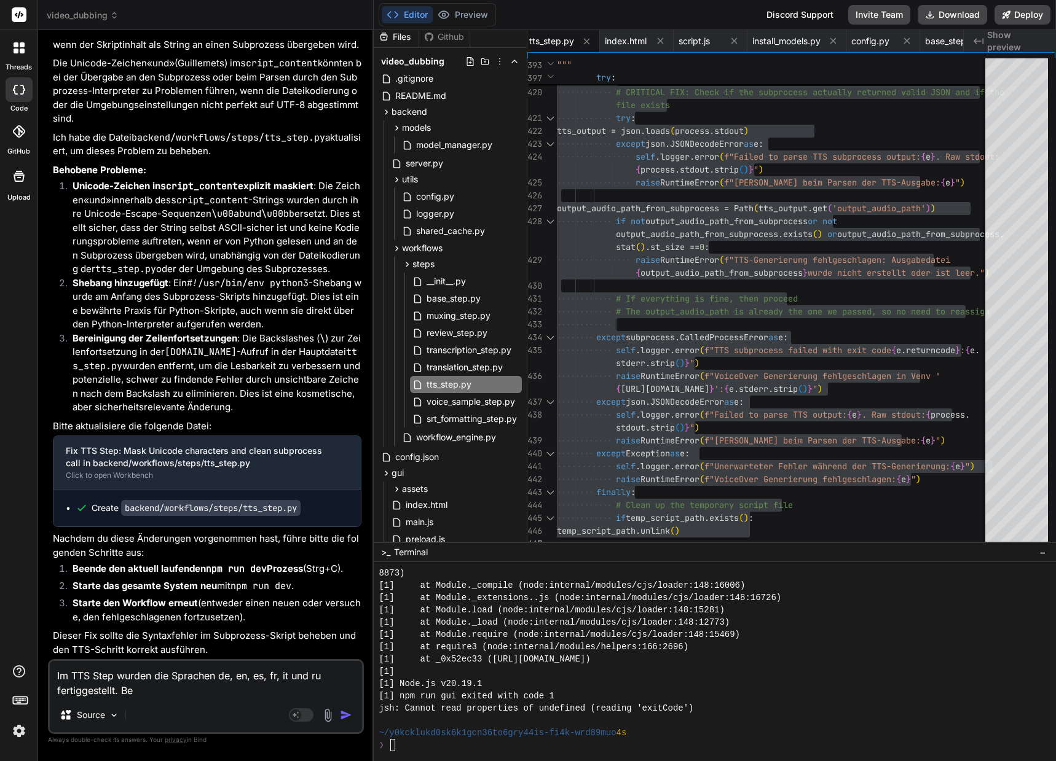
type textarea "Im TTS Step wurden die Sprachen de, en, es, fr, it und ru fertiggestellt. Bei"
type textarea "x"
type textarea "Im TTS Step wurden die Sprachen de, en, es, fr, it und ru fertiggestellt. Bei"
type textarea "x"
type textarea "Im TTS Step wurden die Sprachen de, en, es, fr, it und ru fertiggestellt. Bei d"
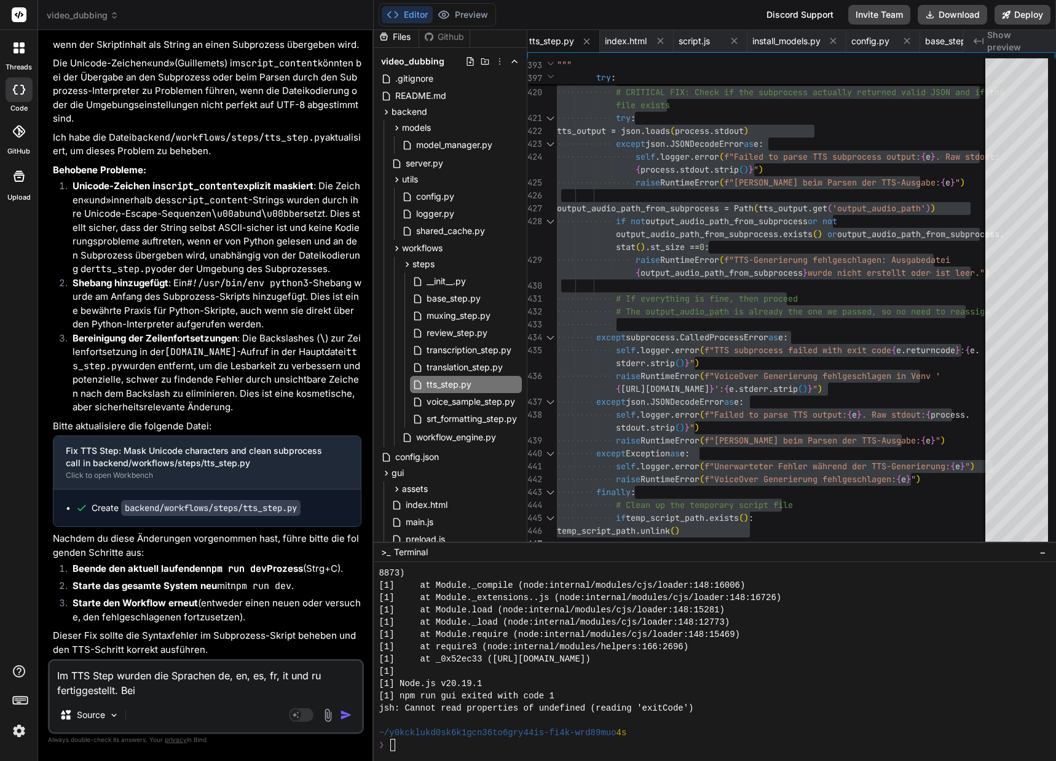
type textarea "x"
type textarea "Im TTS Step wurden die Sprachen de, en, es, fr, it und ru fertiggestellt. Bei de"
type textarea "x"
type textarea "Im TTS Step wurden die Sprachen de, en, es, fr, it und ru fertiggestellt. Bei d…"
type textarea "x"
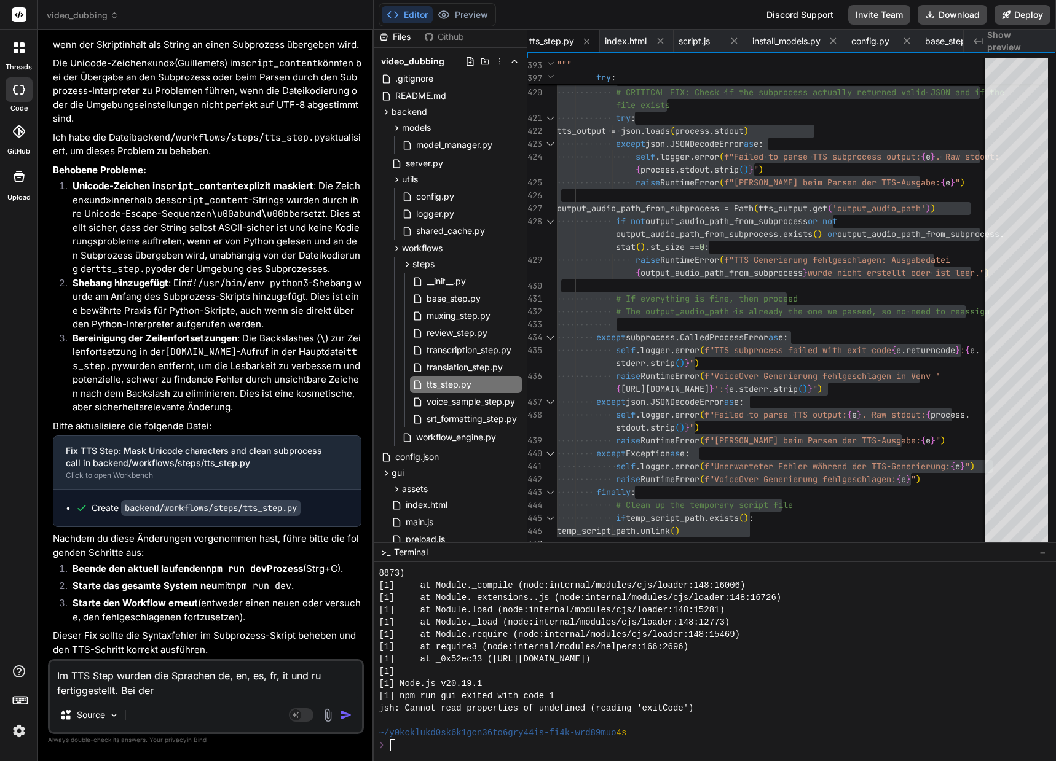
type textarea "Im TTS Step wurden die Sprachen de, en, es, fr, it und ru fertiggestellt. Bei d…"
type textarea "x"
type textarea "Im TTS Step wurden die Sprachen de, en, es, fr, it und ru fertiggestellt. Bei d…"
type textarea "x"
type textarea "Im TTS Step wurden die Sprachen de, en, es, fr, it und ru fertiggestellt. Bei d…"
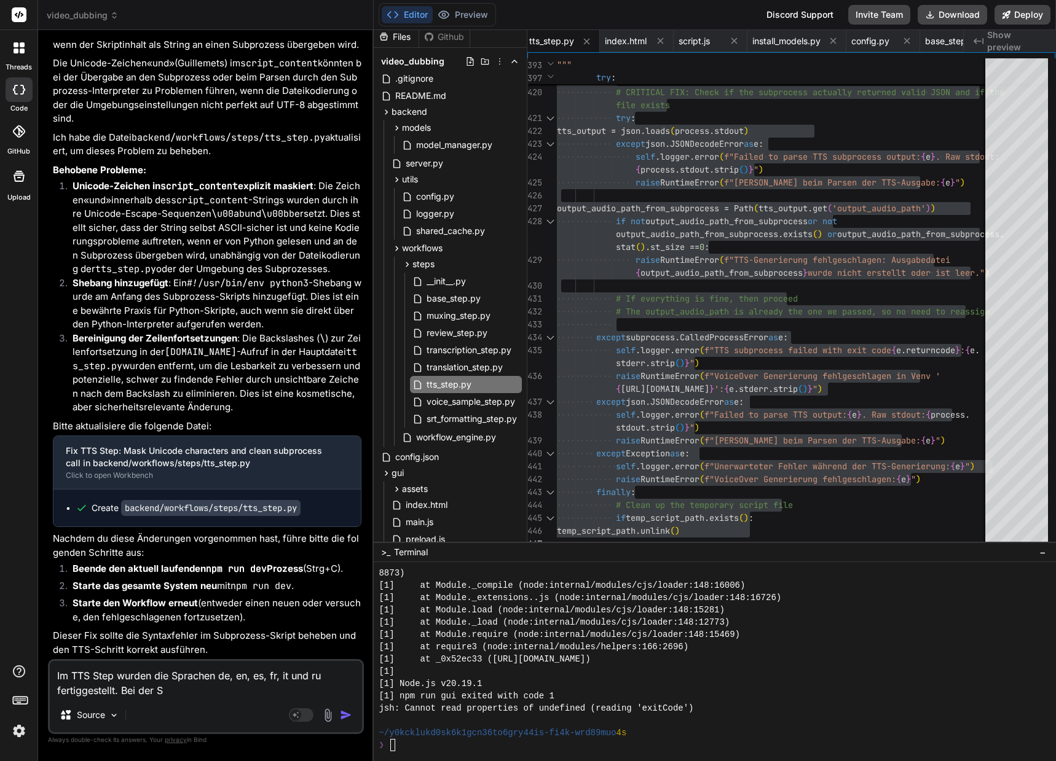
type textarea "x"
type textarea "Im TTS Step wurden die Sprachen de, en, es, fr, it und ru fertiggestellt. Bei d…"
type textarea "x"
type textarea "Im TTS Step wurden die Sprachen de, en, es, fr, it und ru fertiggestellt. Bei d…"
type textarea "x"
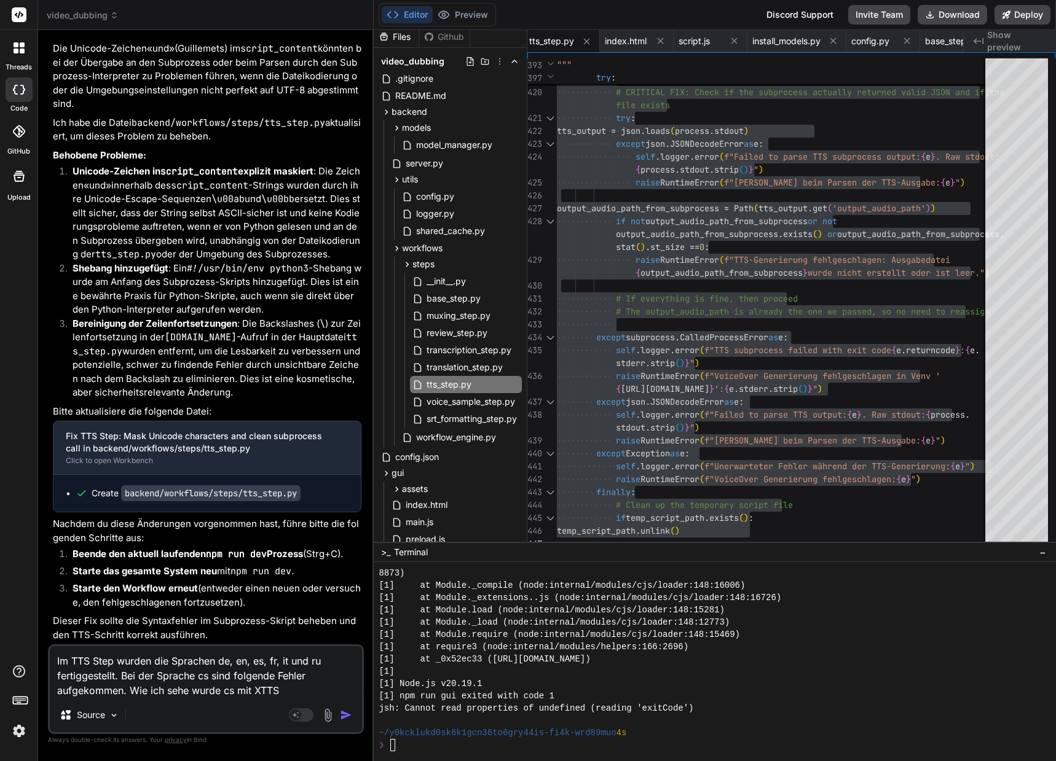
click at [286, 689] on textarea "Im TTS Step wurden die Sprachen de, en, es, fr, it und ru fertiggestellt. Bei d…" at bounding box center [206, 672] width 312 height 52
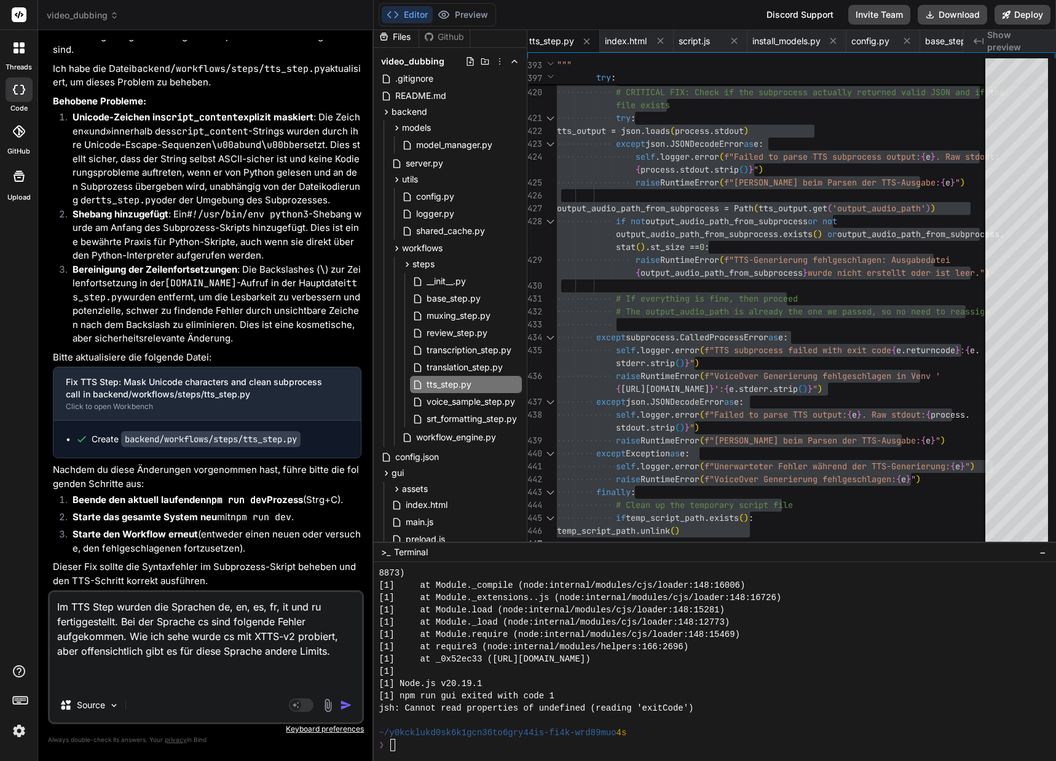
paste textarea "[0] DEBUG SUBPROCESS: voice_cloning_enabled: True [0] DEBUG SUBPROCESS: [DOMAIN…"
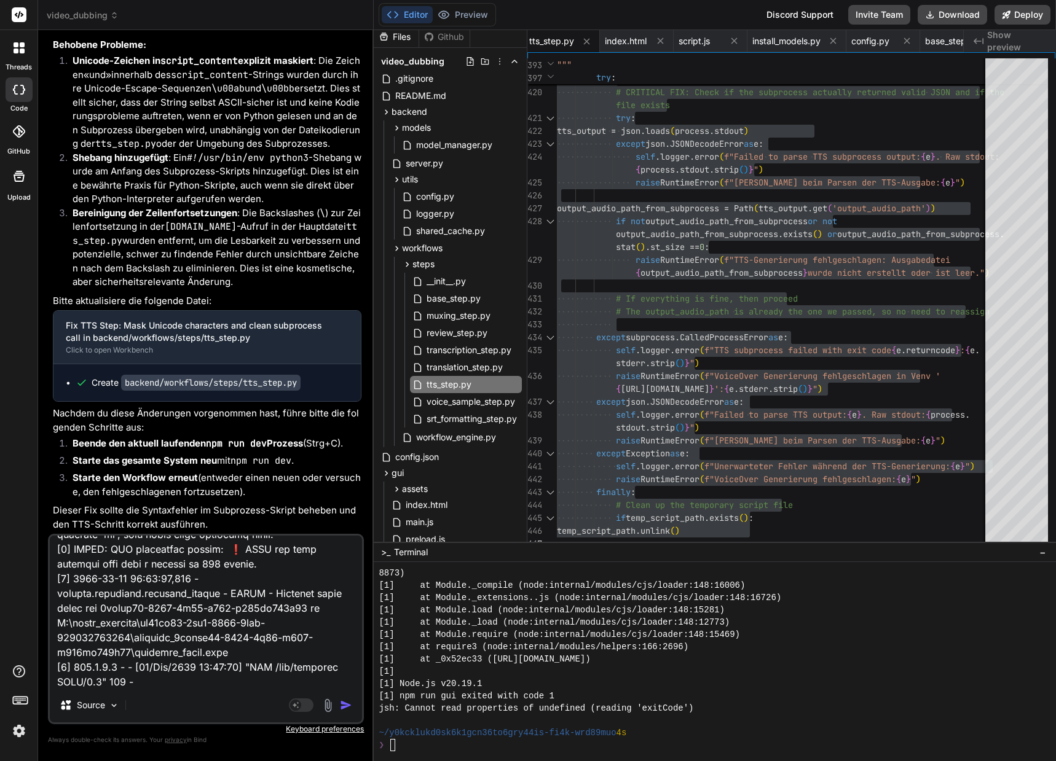
click at [230, 564] on textarea at bounding box center [206, 612] width 312 height 152
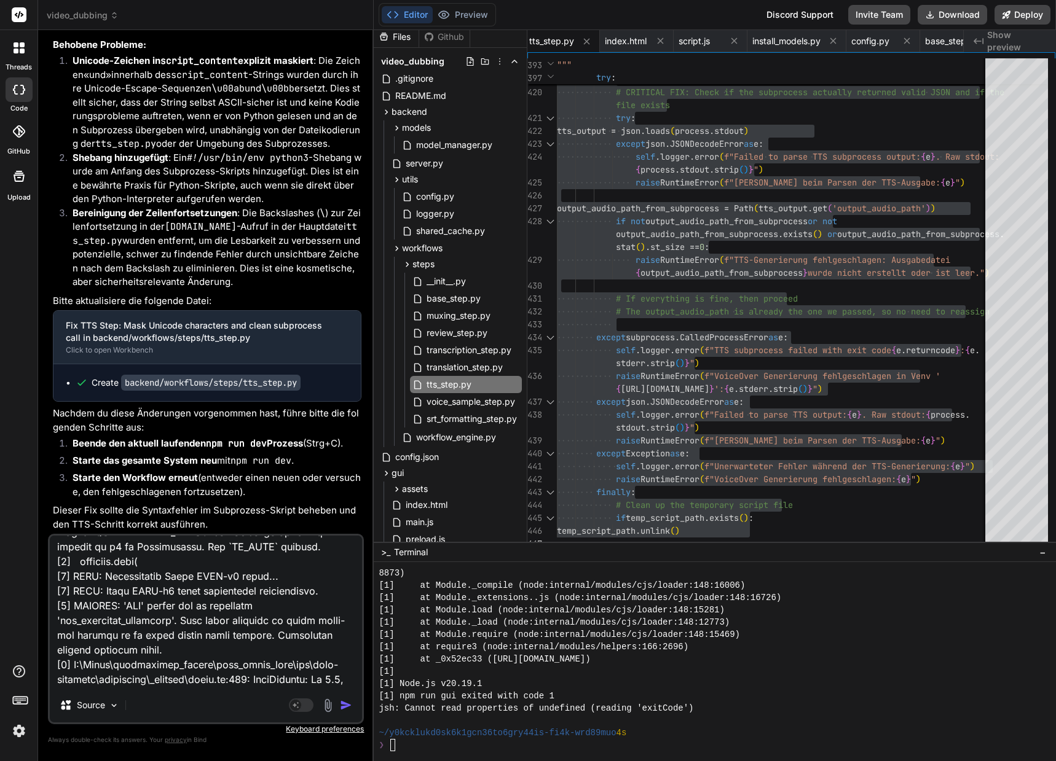
scroll to position [0, 0]
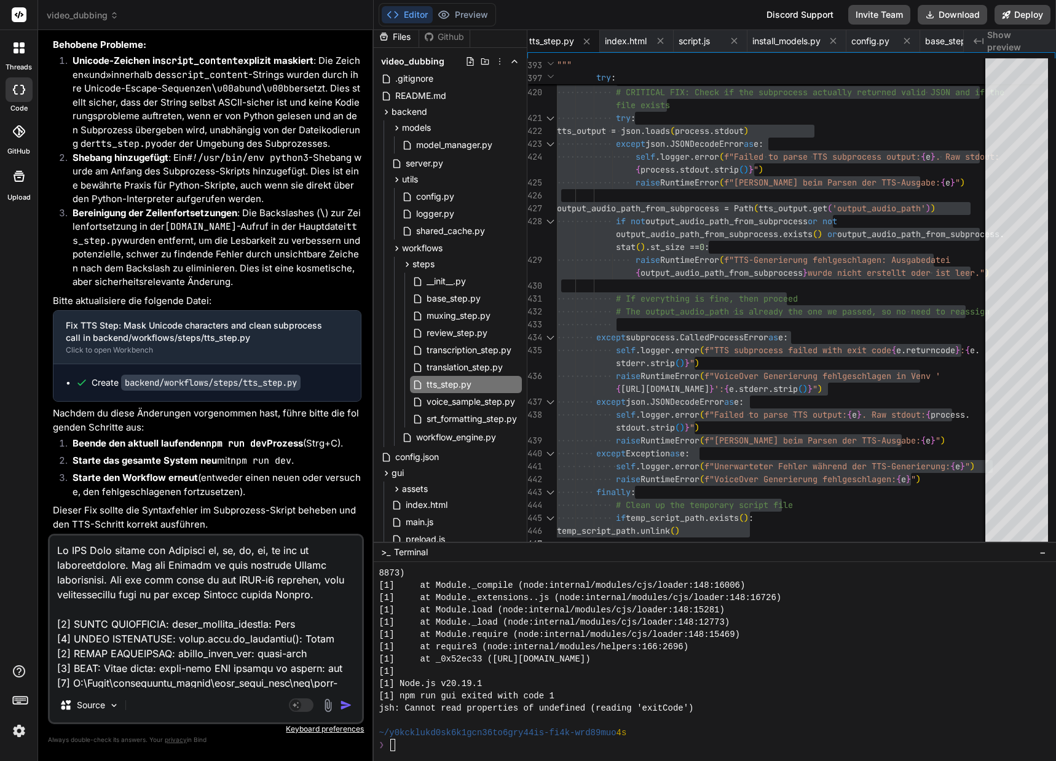
click at [344, 595] on textarea at bounding box center [206, 612] width 312 height 152
click at [266, 608] on textarea at bounding box center [206, 612] width 312 height 152
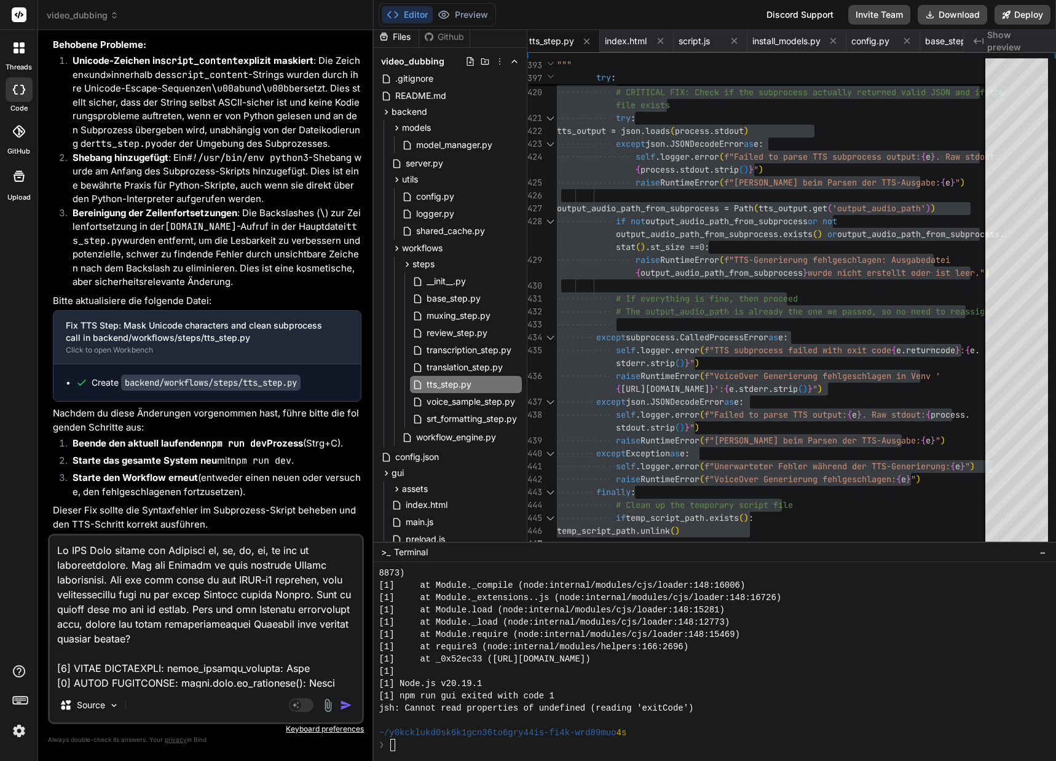
click at [273, 633] on textarea at bounding box center [206, 612] width 312 height 152
drag, startPoint x: 238, startPoint y: 605, endPoint x: 263, endPoint y: 634, distance: 37.9
click at [263, 634] on textarea at bounding box center [206, 612] width 312 height 152
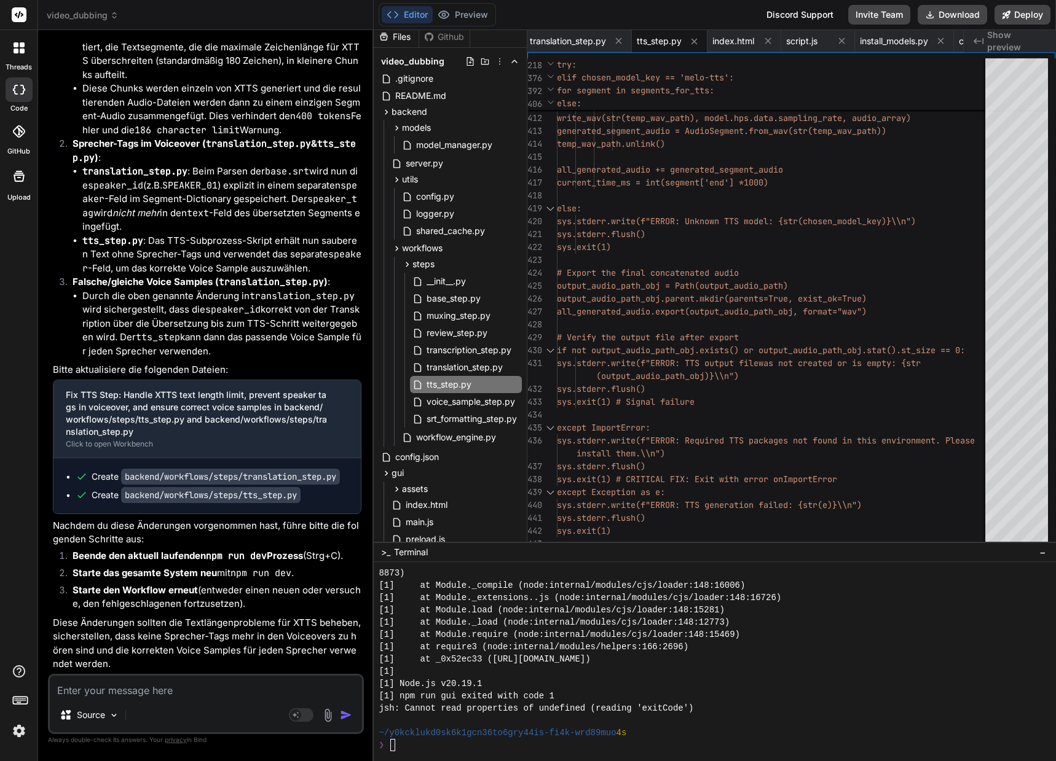
scroll to position [99585, 0]
click at [488, 360] on span "translation_step.py" at bounding box center [464, 367] width 79 height 15
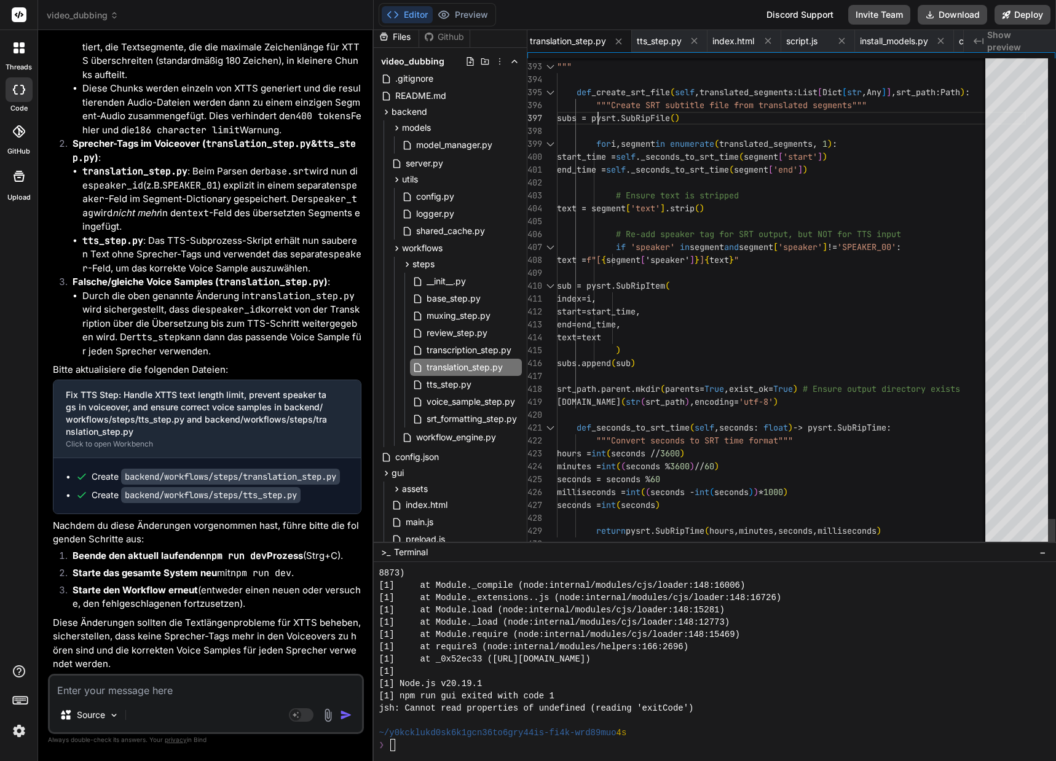
scroll to position [12, 0]
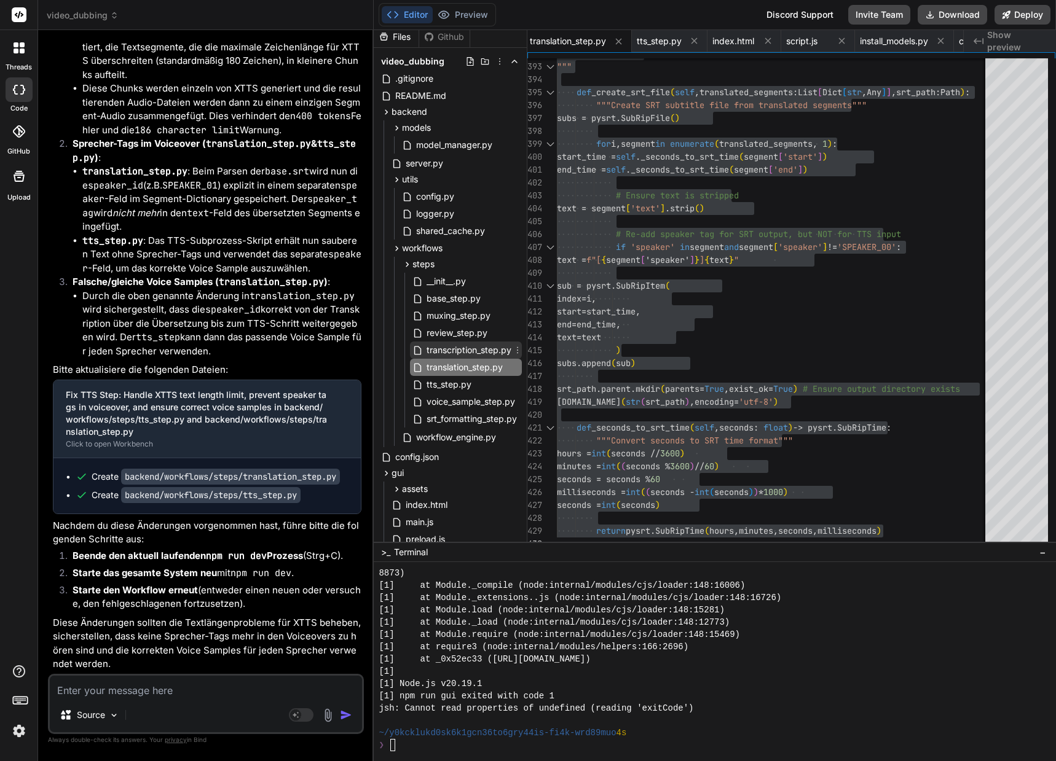
click at [477, 345] on span "transcription_step.py" at bounding box center [468, 350] width 87 height 15
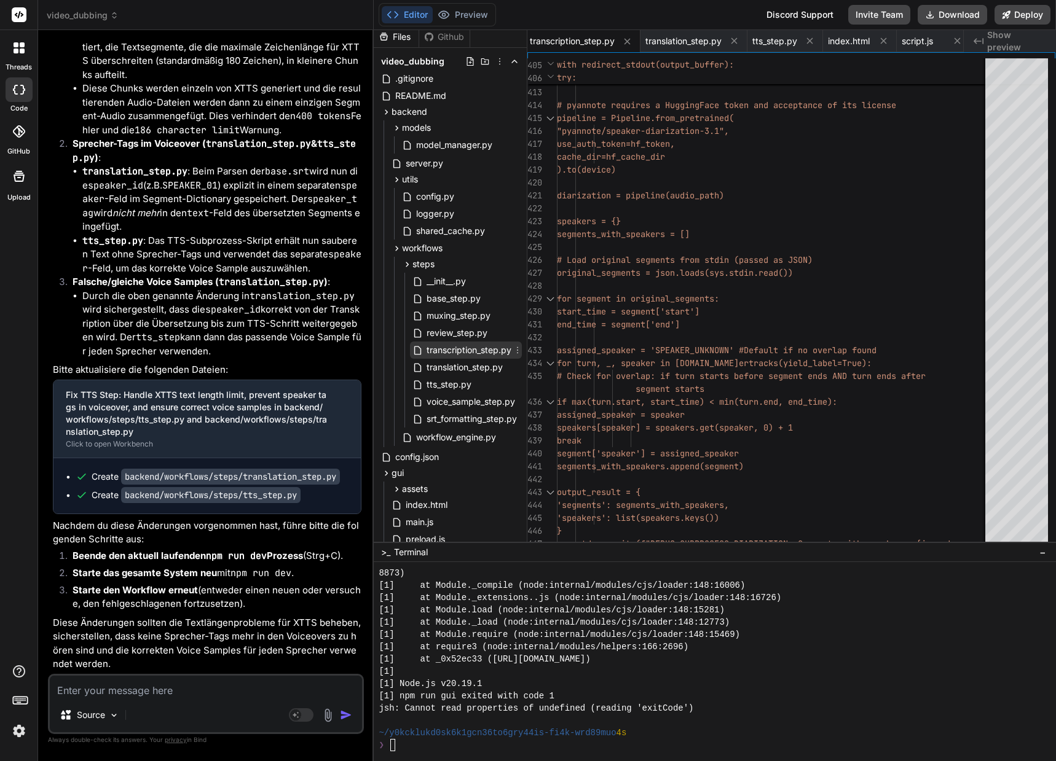
click at [466, 353] on span "transcription_step.py" at bounding box center [468, 350] width 87 height 15
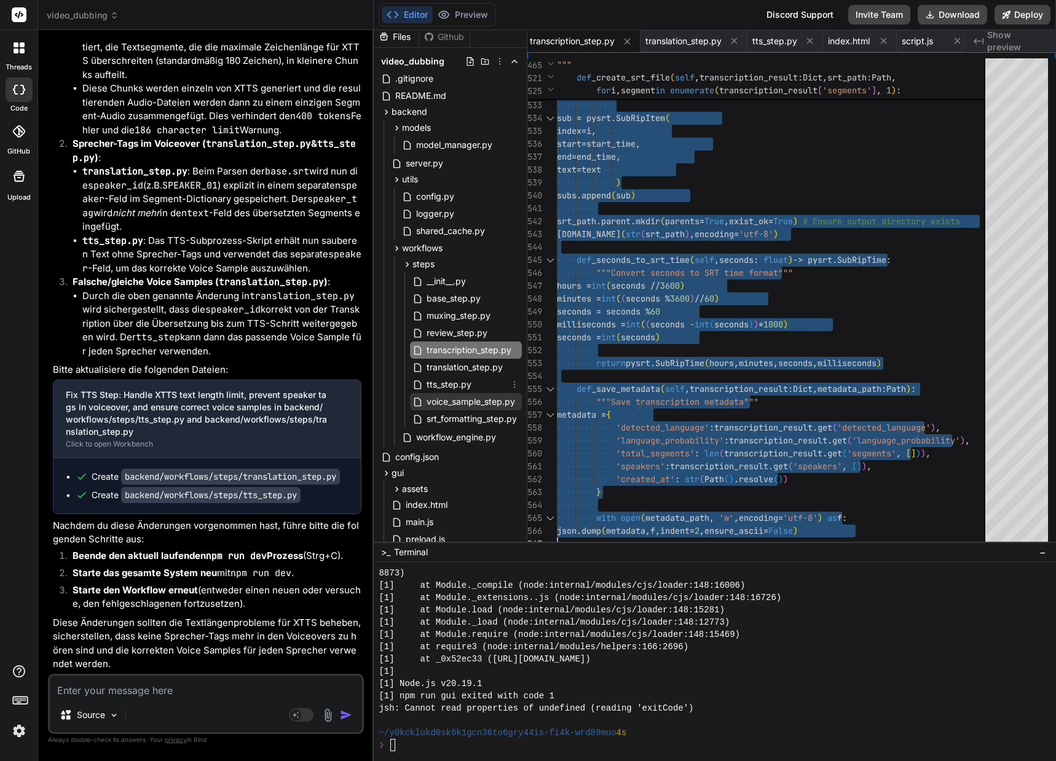
drag, startPoint x: 430, startPoint y: 388, endPoint x: 501, endPoint y: 393, distance: 71.4
click at [430, 388] on span "tts_step.py" at bounding box center [448, 384] width 47 height 15
